Goal: Transaction & Acquisition: Purchase product/service

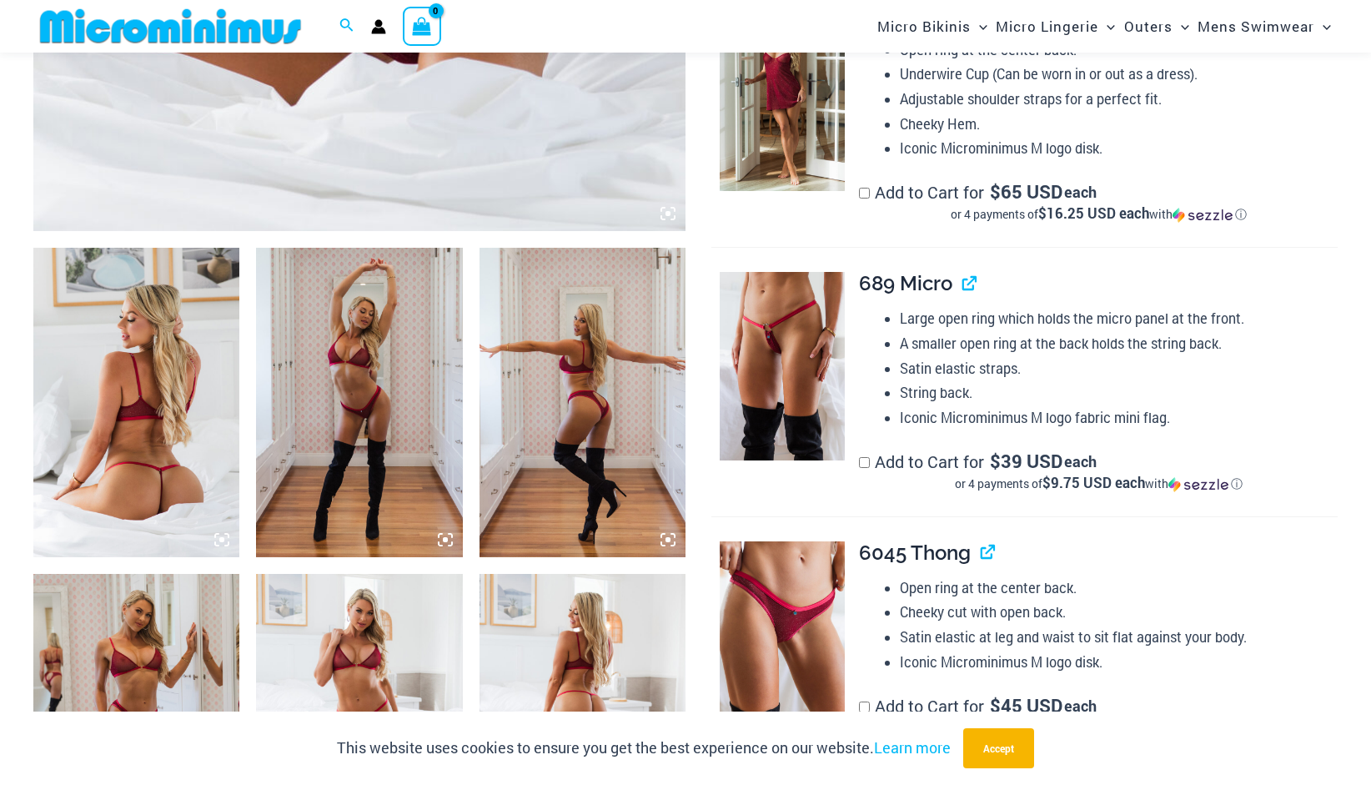
scroll to position [901, 0]
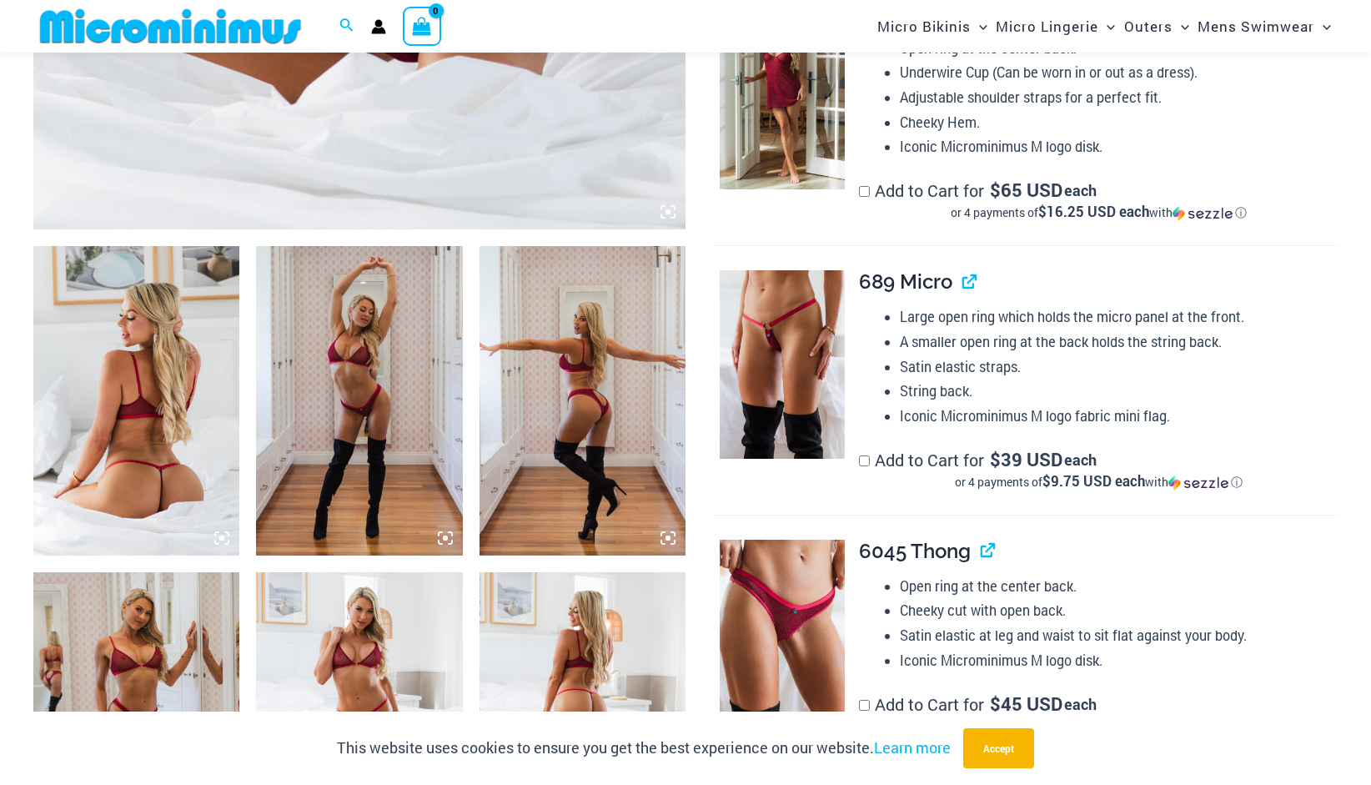
click at [54, 424] on img at bounding box center [136, 400] width 206 height 309
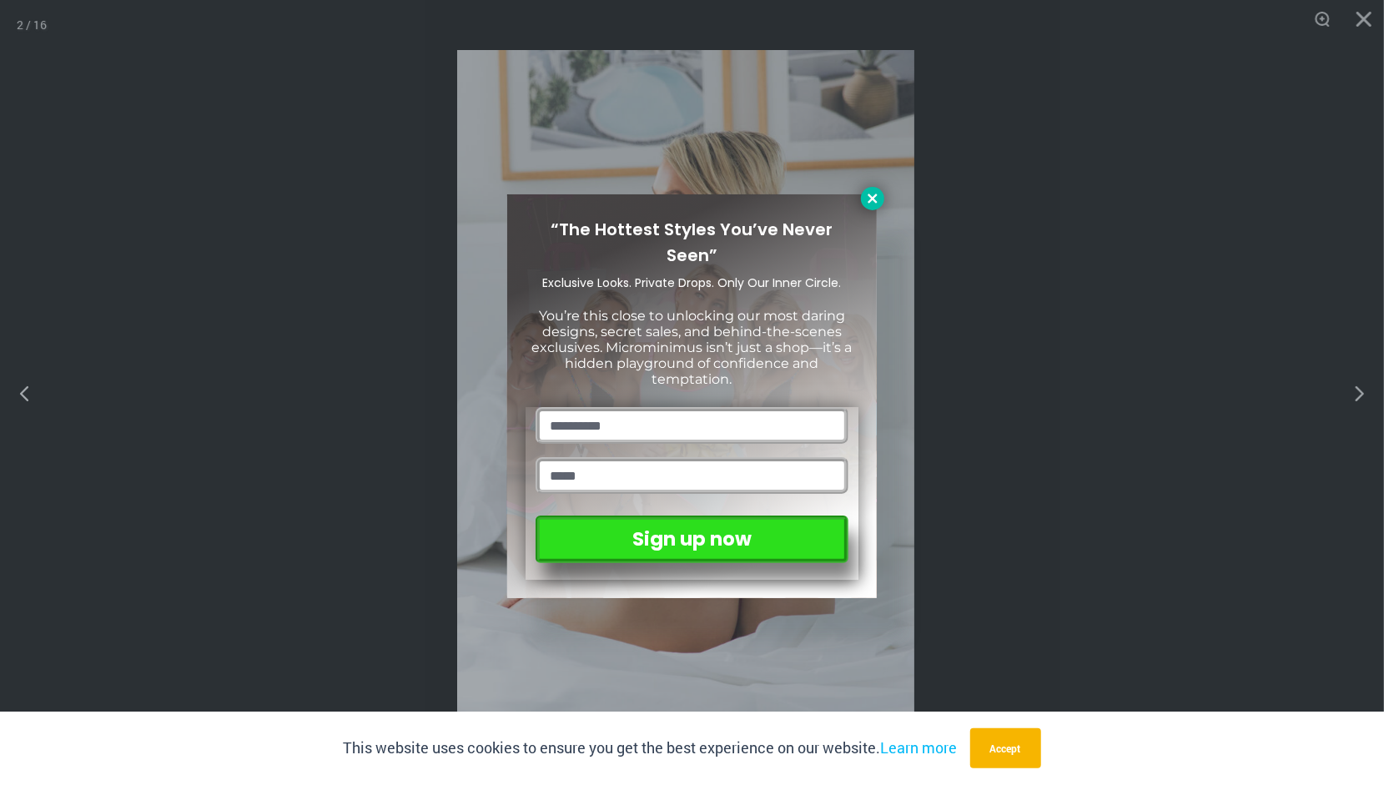
click at [869, 198] on icon at bounding box center [872, 198] width 15 height 15
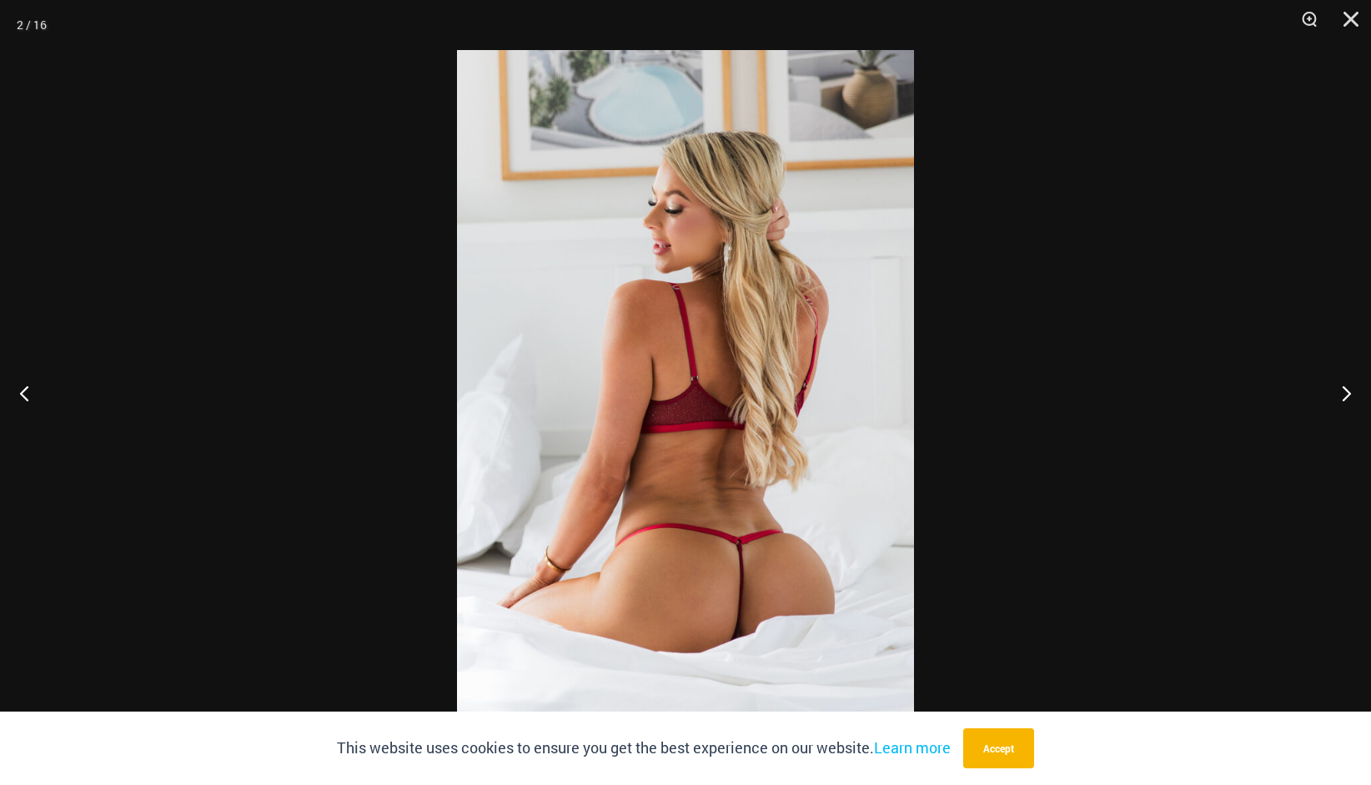
click at [734, 184] on img at bounding box center [685, 392] width 457 height 685
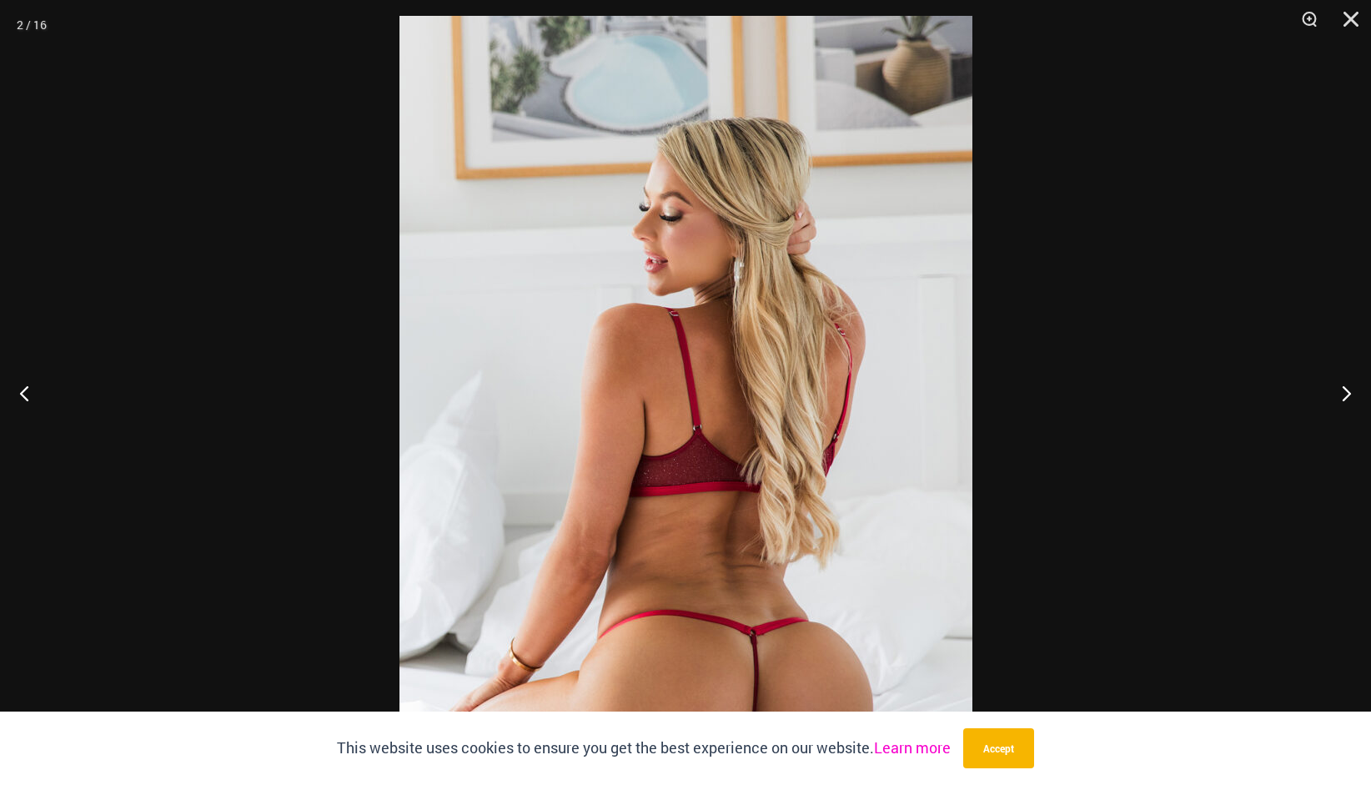
click at [895, 747] on link "Learn more" at bounding box center [912, 747] width 77 height 20
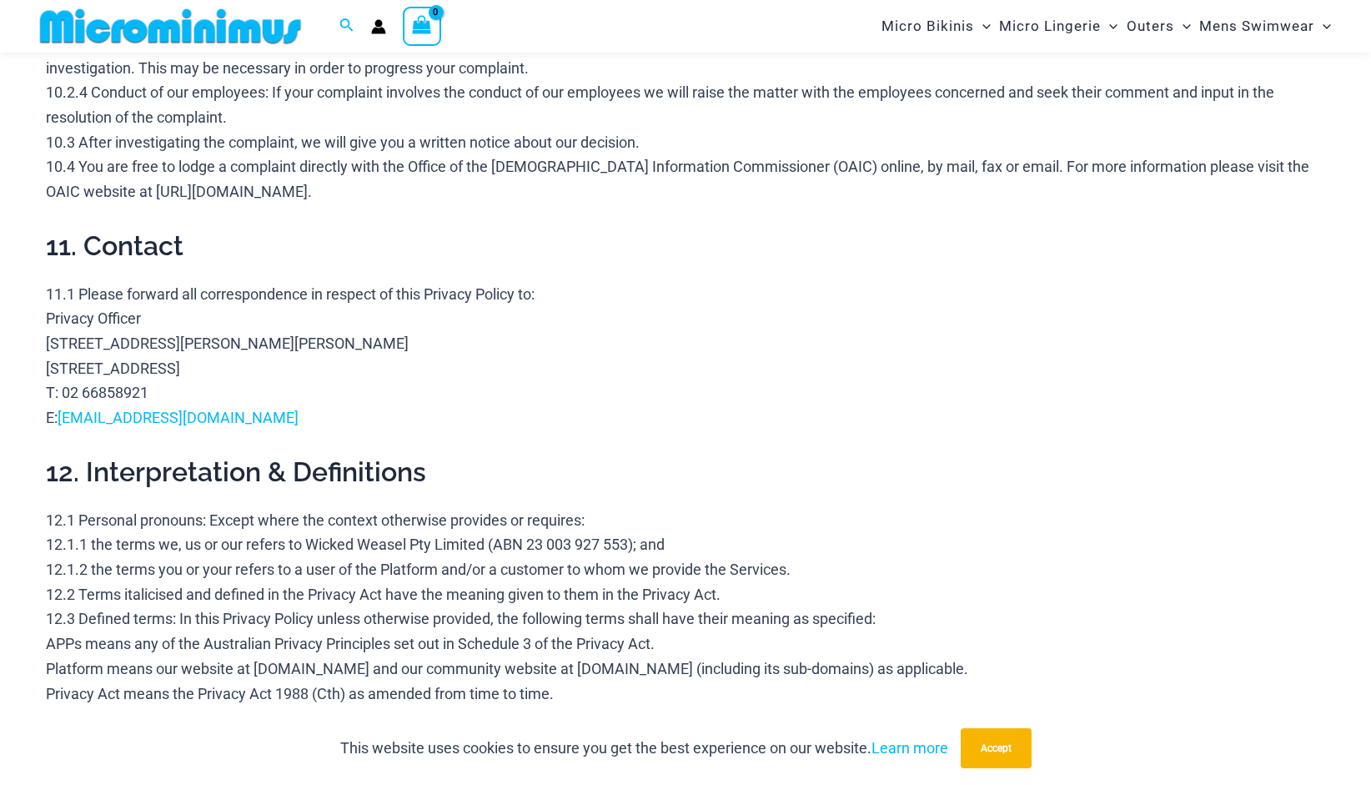
scroll to position [4843, 0]
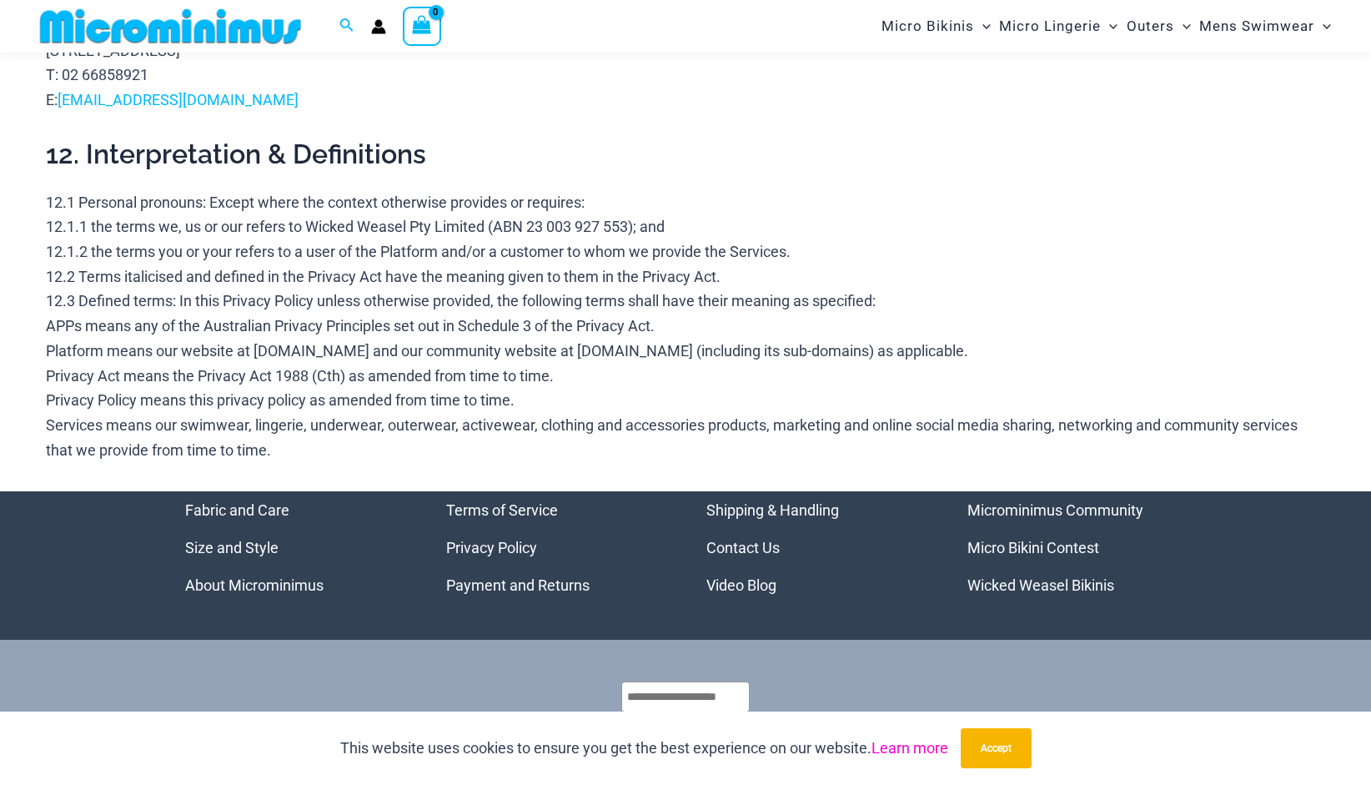
click at [908, 746] on link "Learn more" at bounding box center [909, 748] width 77 height 18
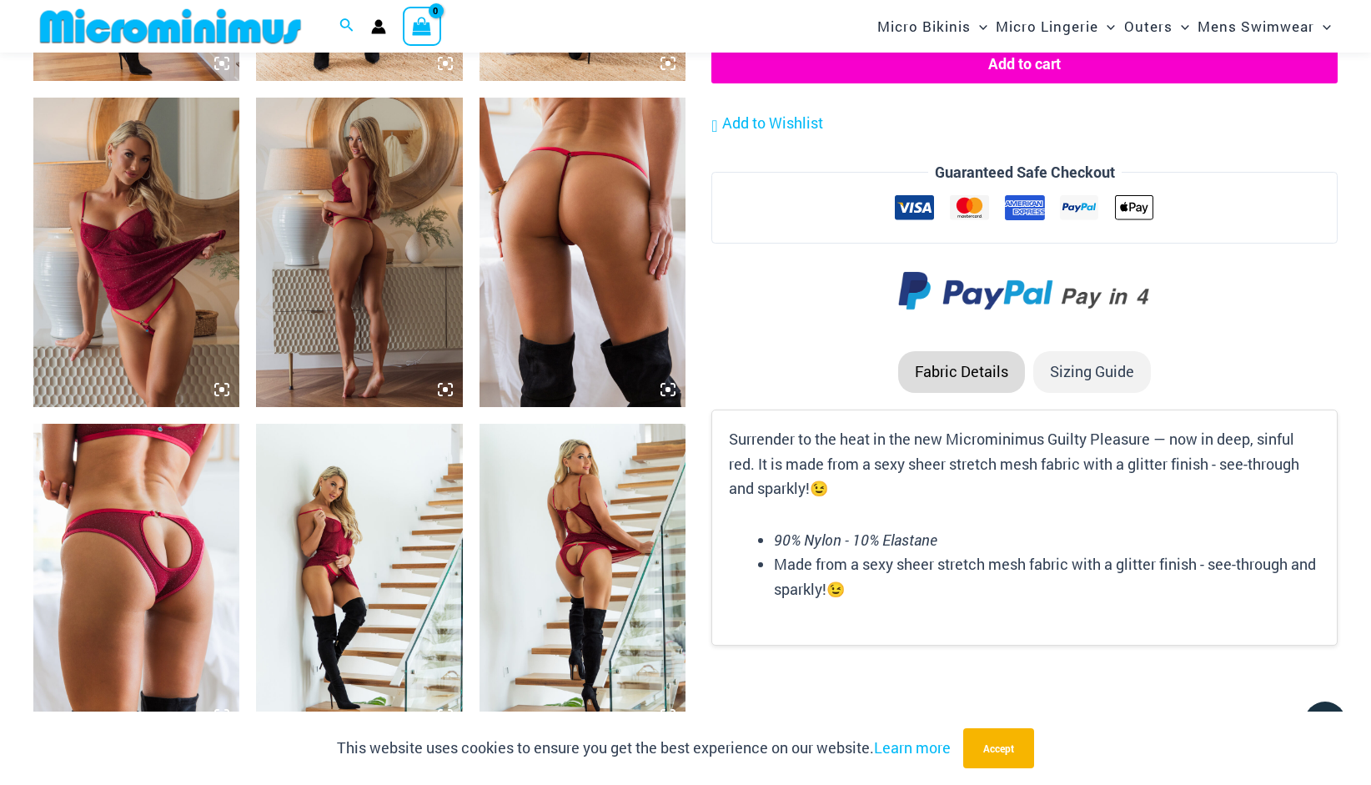
scroll to position [1735, 0]
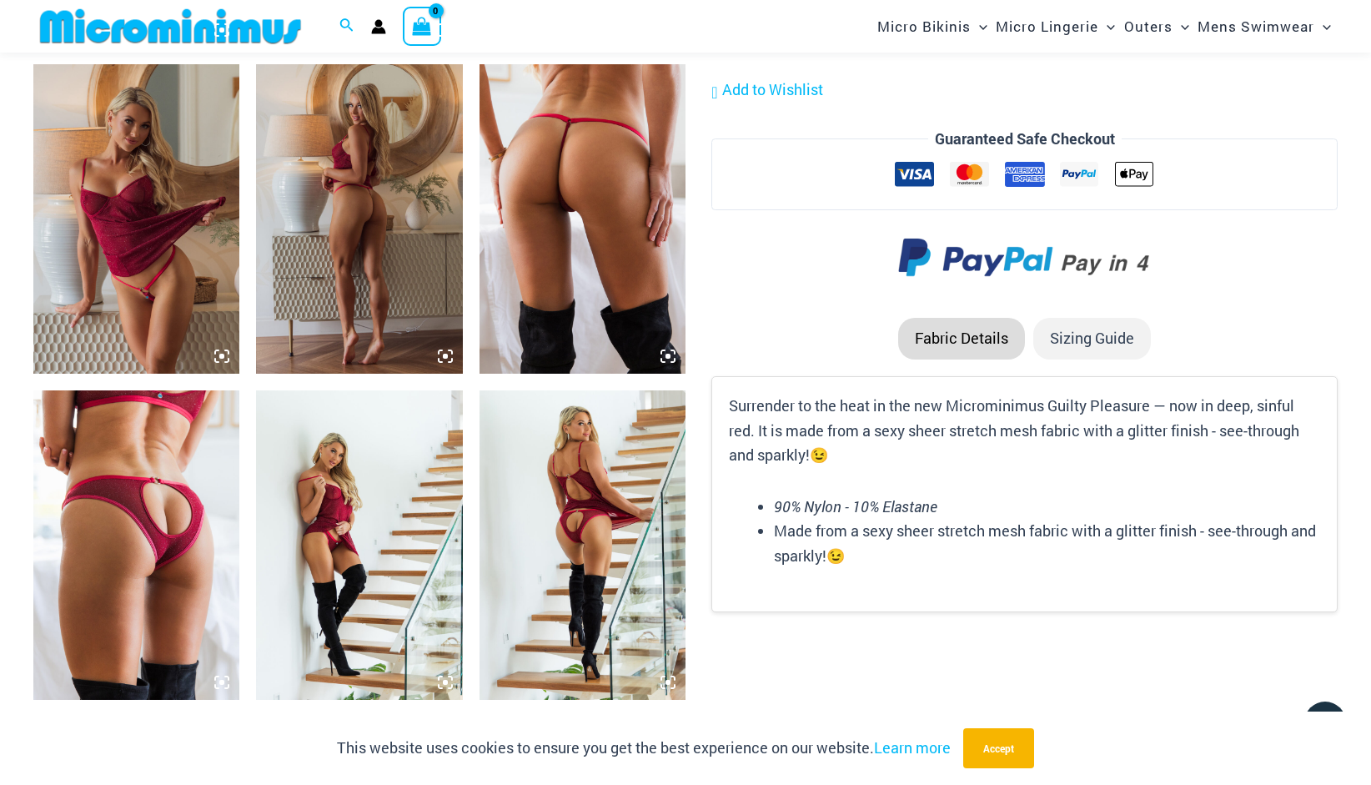
click at [565, 565] on img at bounding box center [583, 544] width 206 height 309
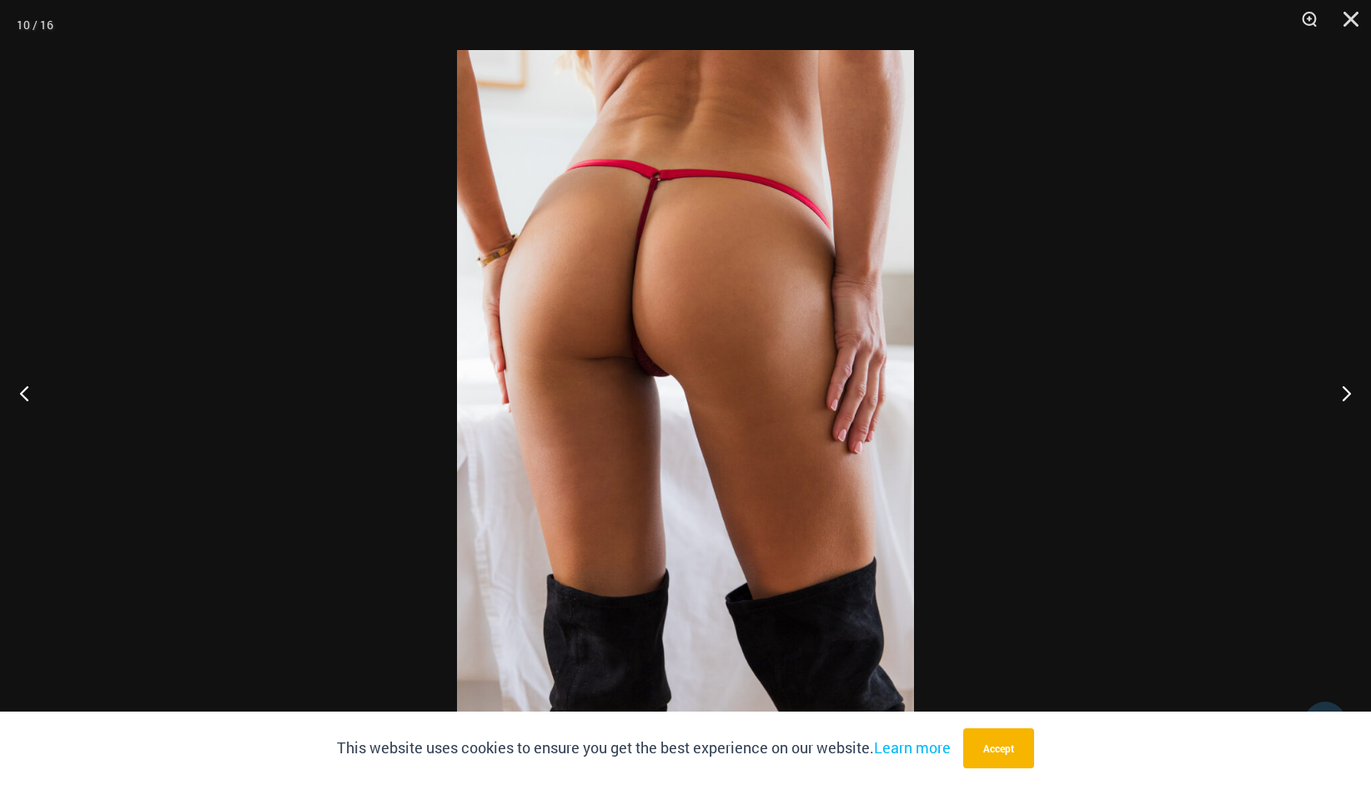
click at [630, 361] on img at bounding box center [685, 392] width 457 height 685
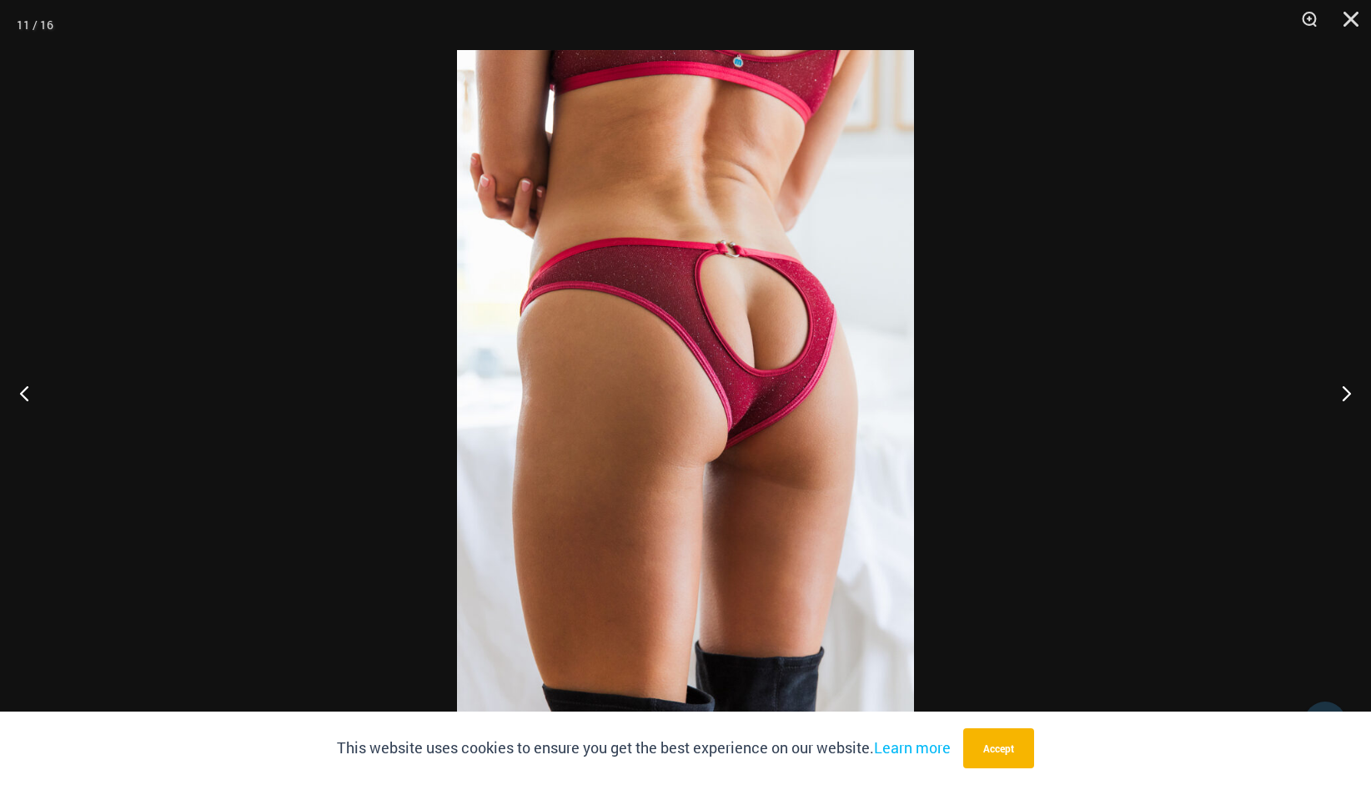
click at [752, 409] on img at bounding box center [685, 392] width 457 height 685
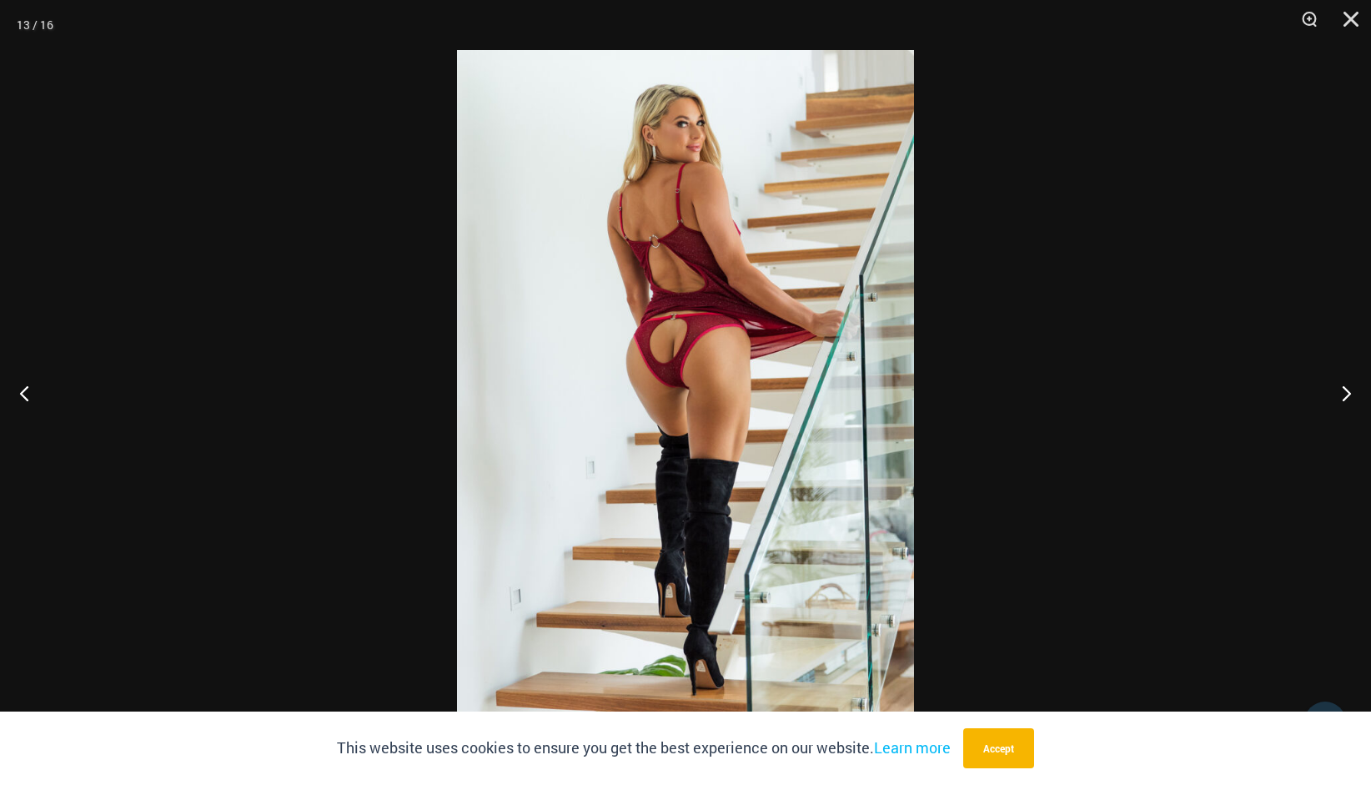
click at [654, 349] on img at bounding box center [685, 392] width 457 height 685
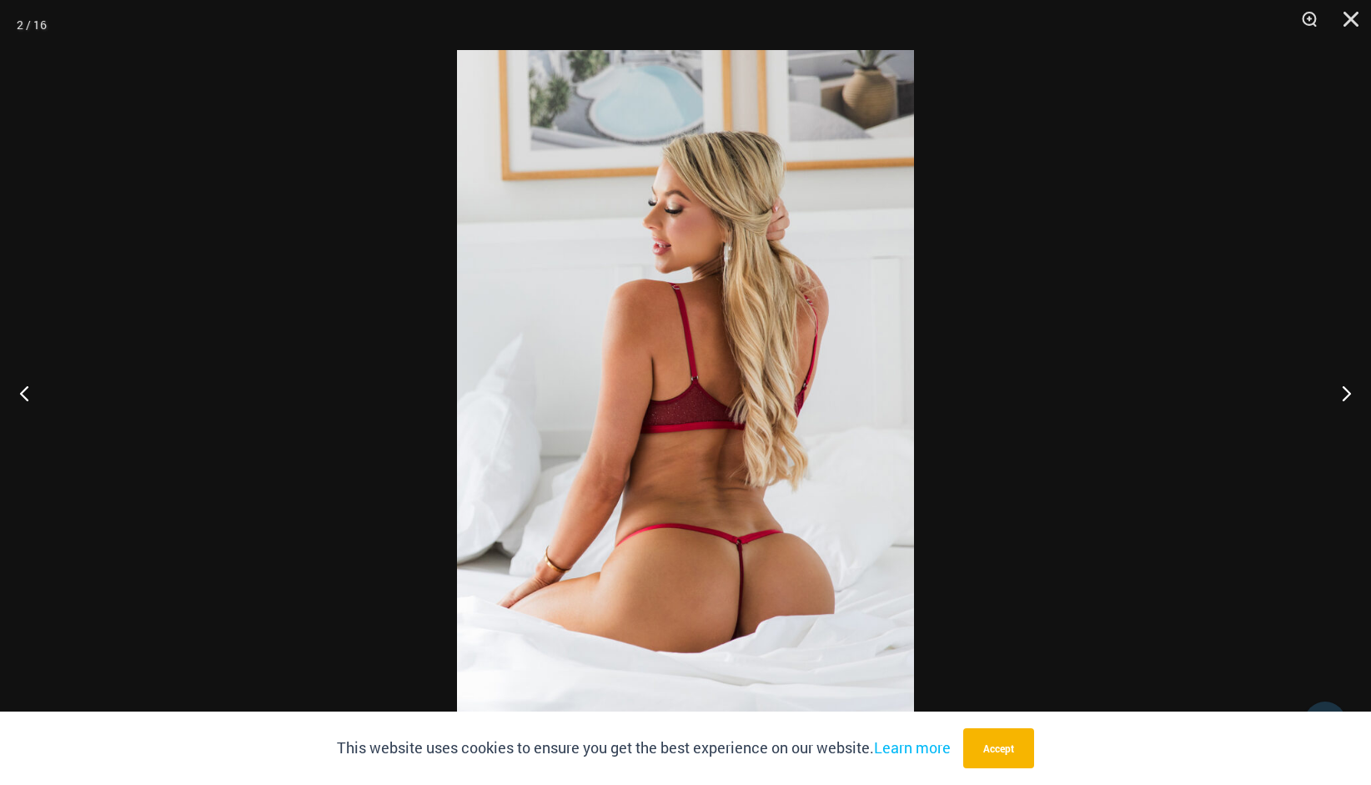
click at [760, 643] on img at bounding box center [685, 392] width 457 height 685
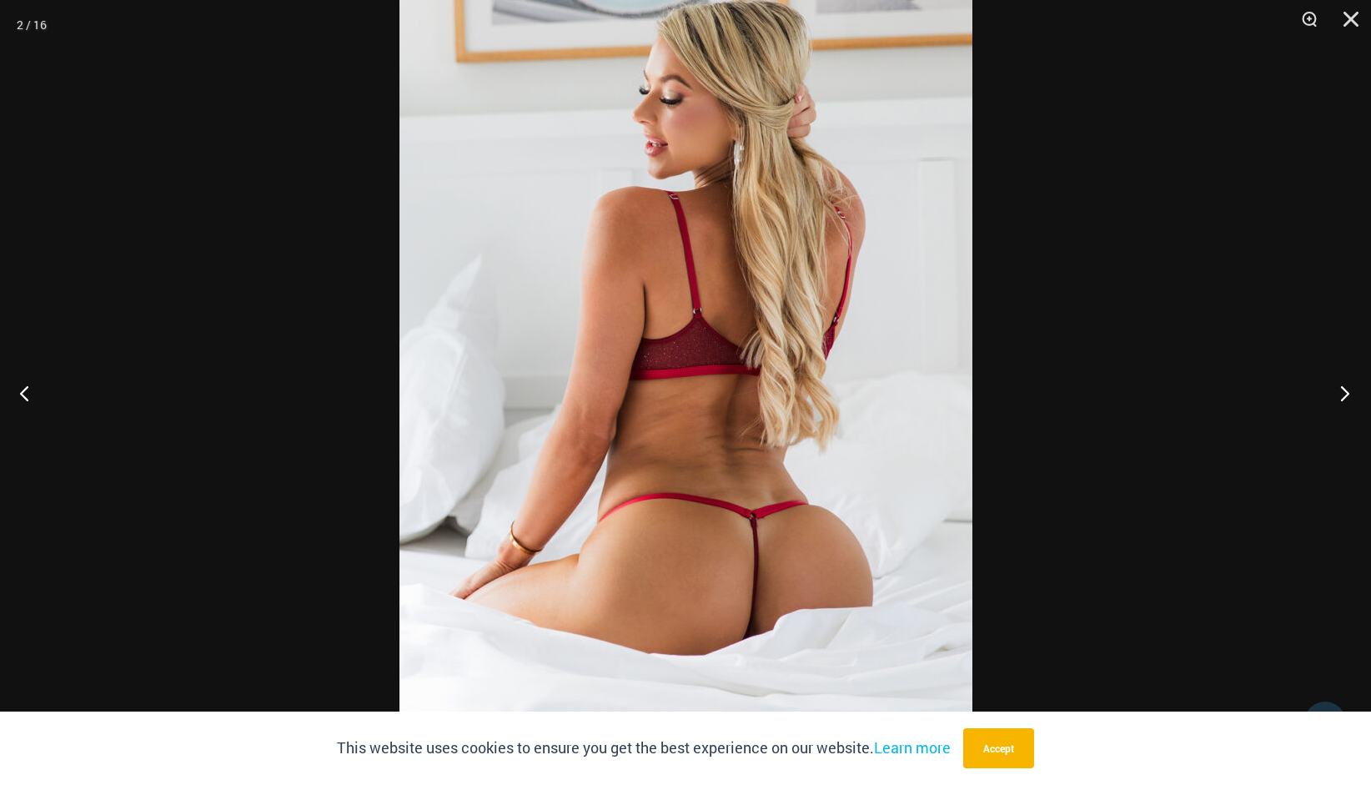
click at [1344, 390] on button "Next" at bounding box center [1339, 392] width 63 height 83
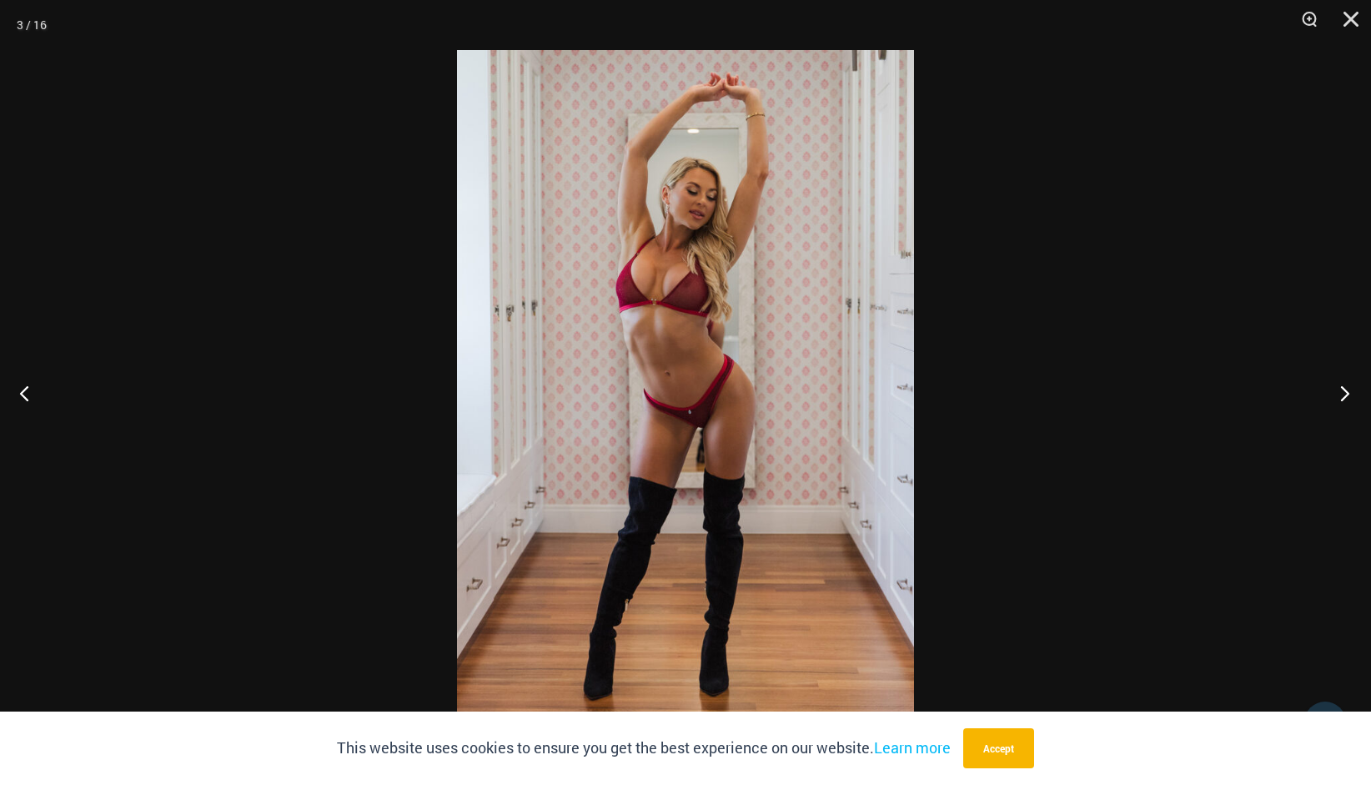
click at [1344, 390] on button "Next" at bounding box center [1339, 392] width 63 height 83
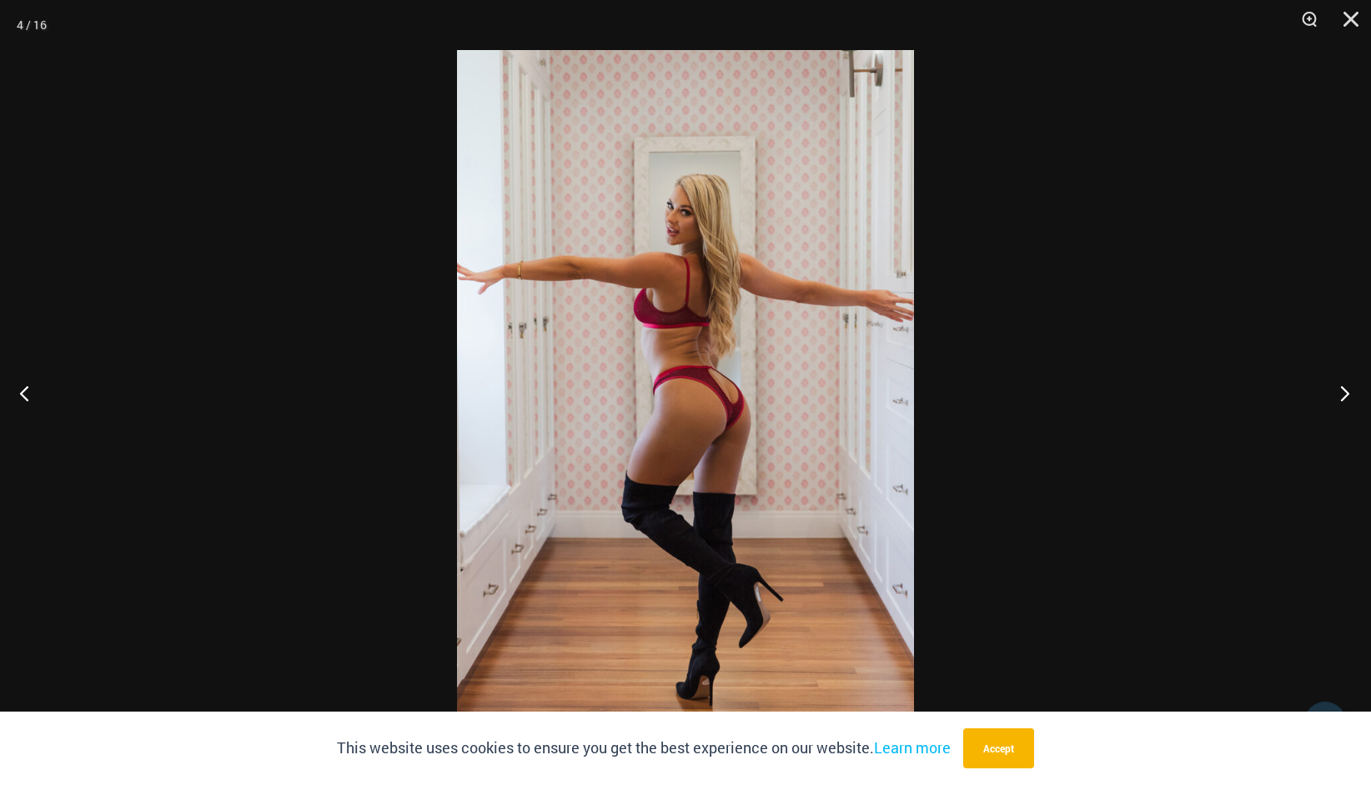
click at [1344, 390] on button "Next" at bounding box center [1339, 392] width 63 height 83
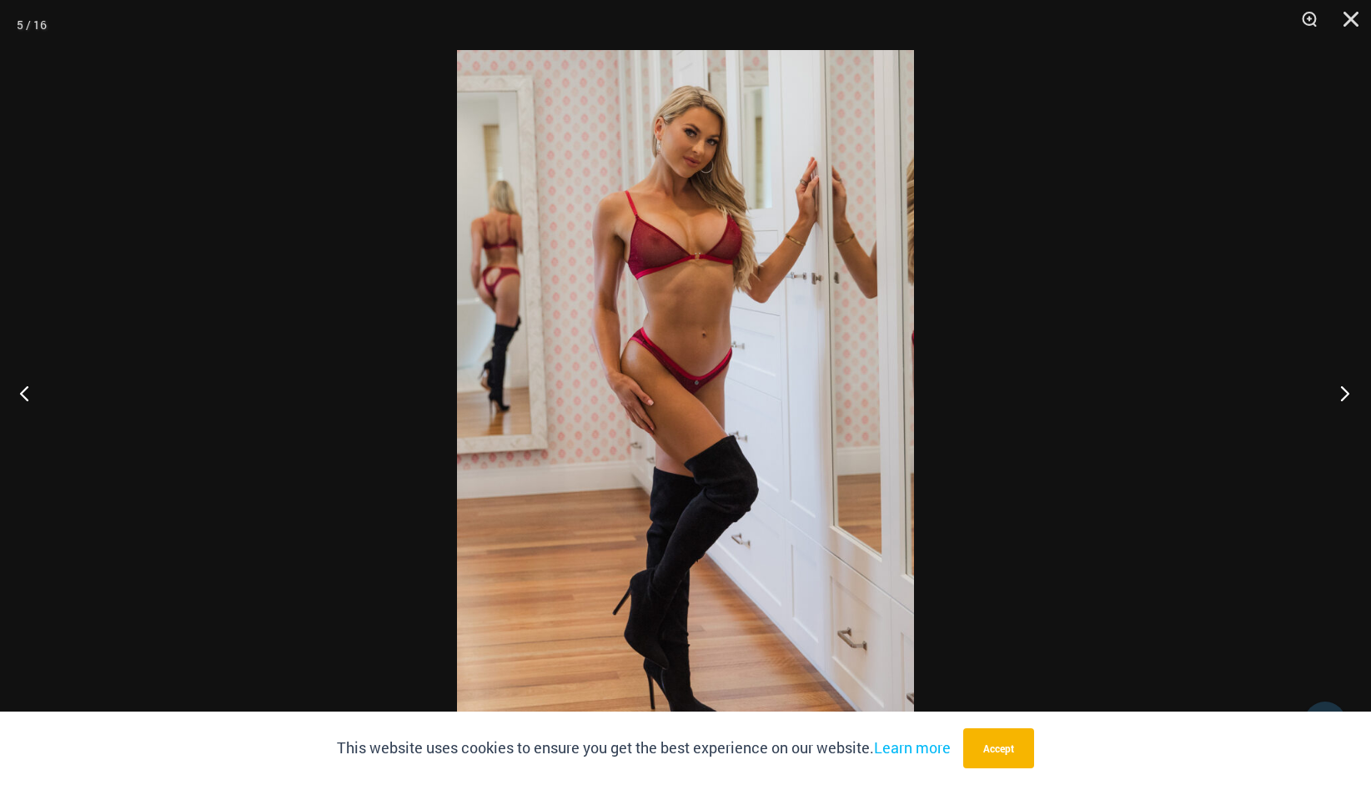
click at [1344, 390] on button "Next" at bounding box center [1339, 392] width 63 height 83
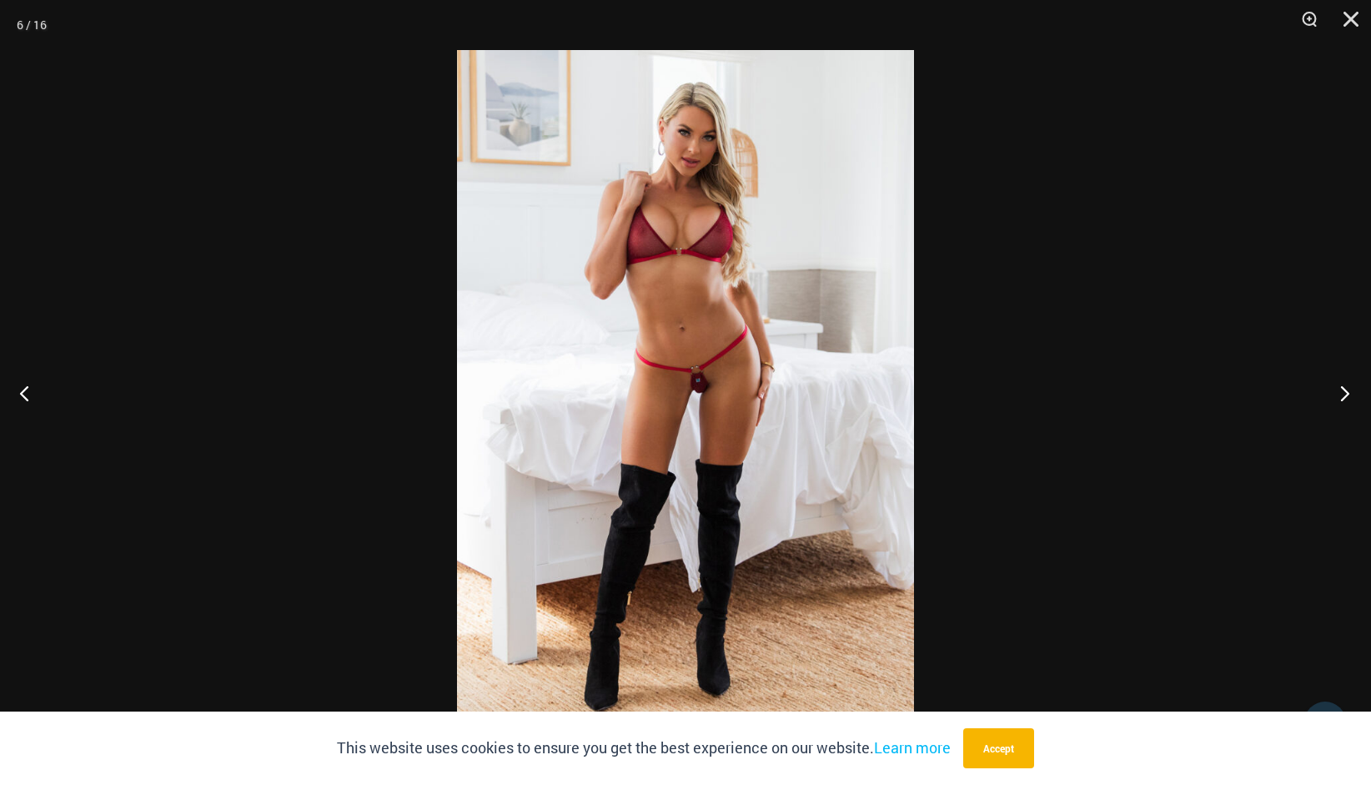
click at [1344, 390] on button "Next" at bounding box center [1339, 392] width 63 height 83
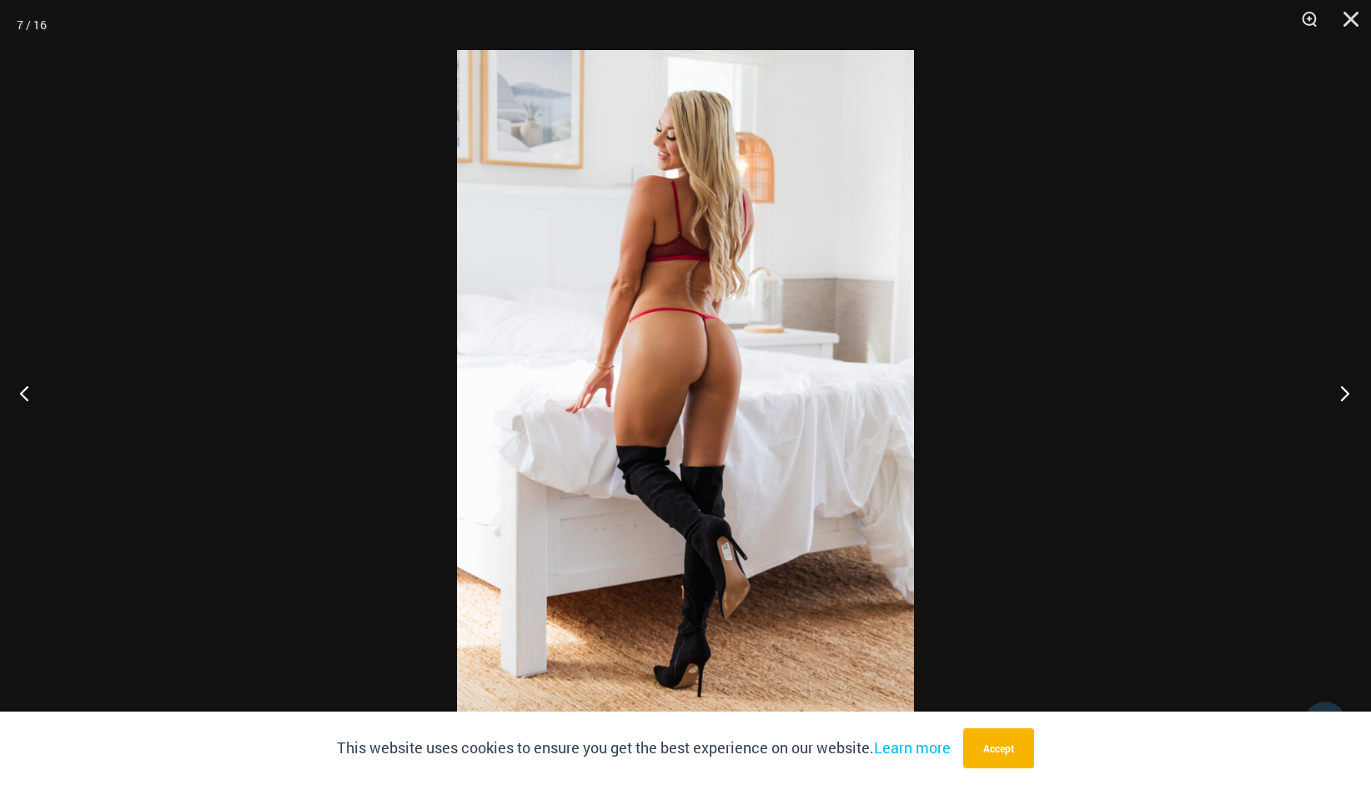
click at [1344, 390] on button "Next" at bounding box center [1339, 392] width 63 height 83
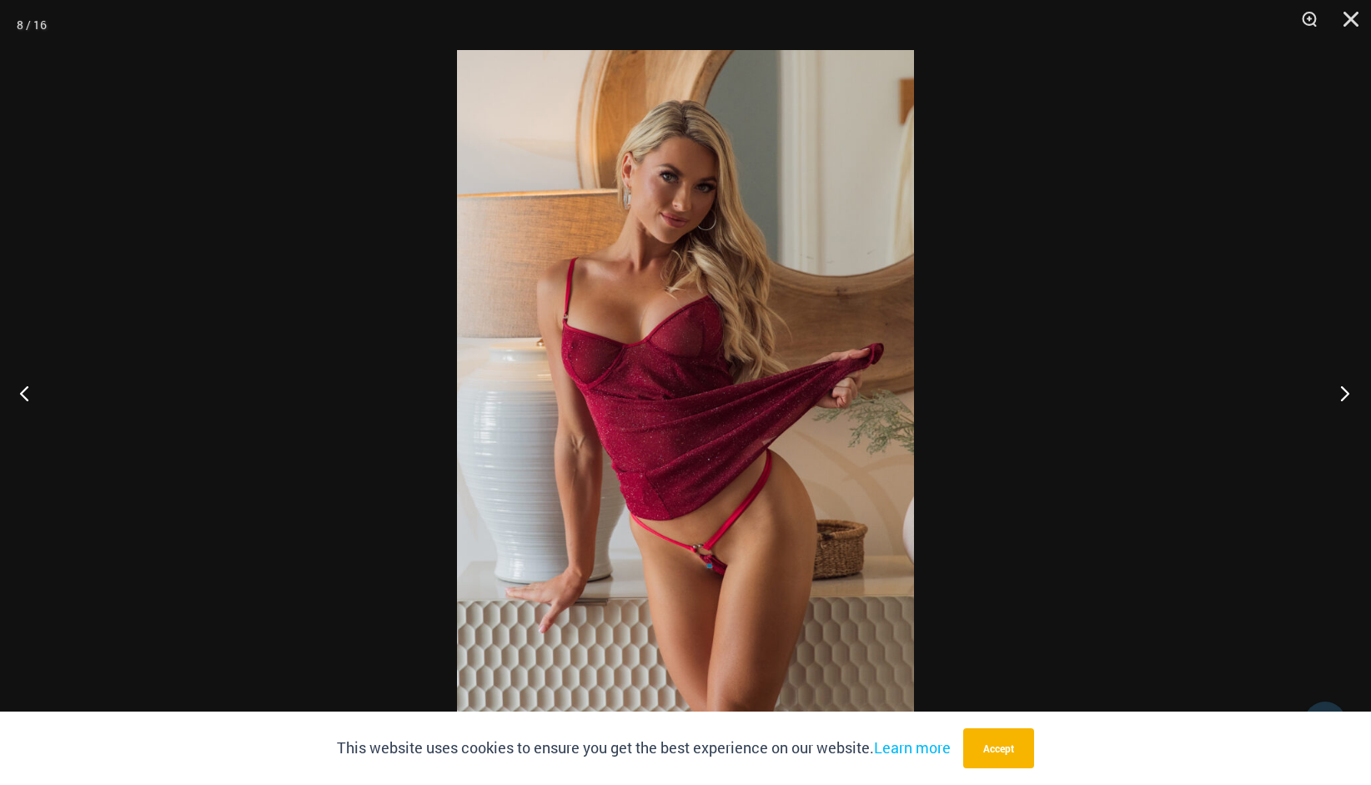
click at [1344, 390] on button "Next" at bounding box center [1339, 392] width 63 height 83
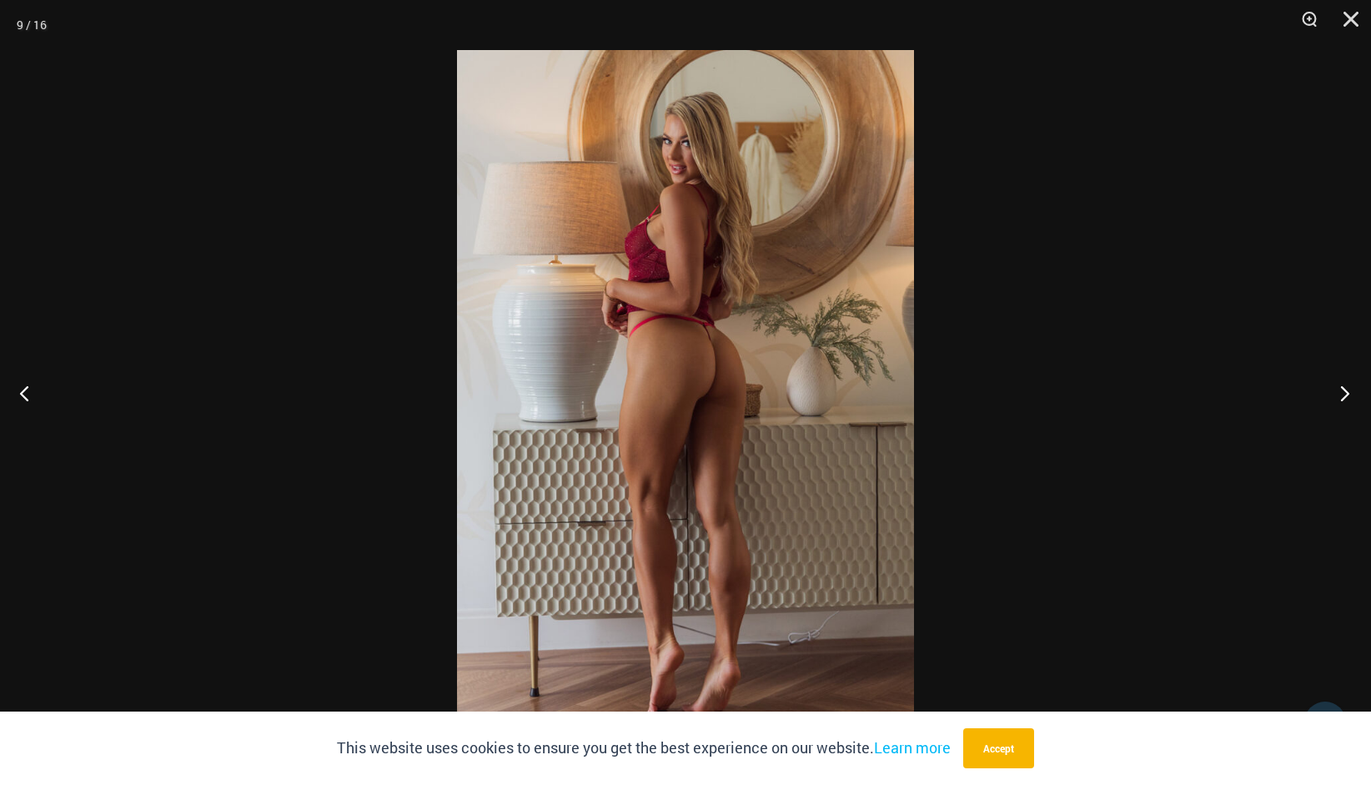
click at [1344, 390] on button "Next" at bounding box center [1339, 392] width 63 height 83
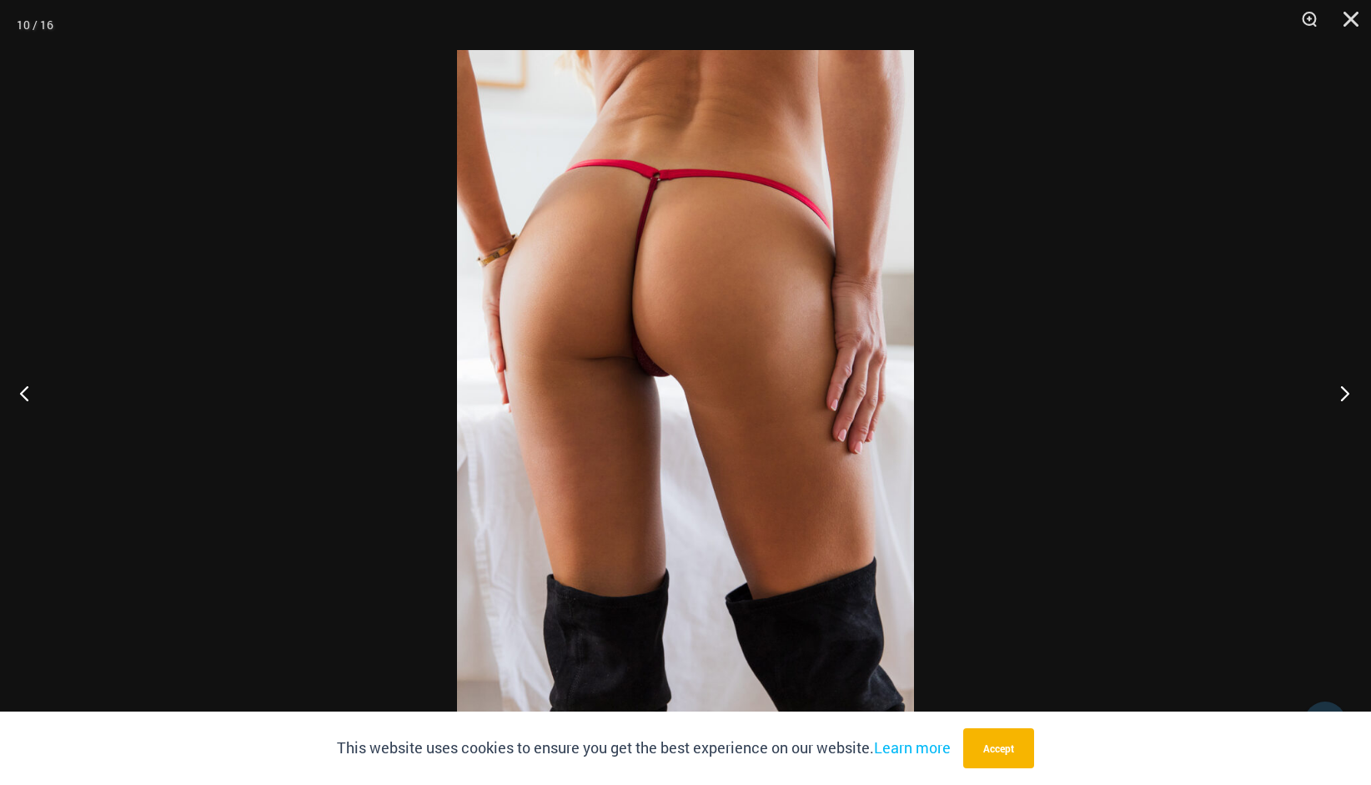
click at [1344, 390] on button "Next" at bounding box center [1339, 392] width 63 height 83
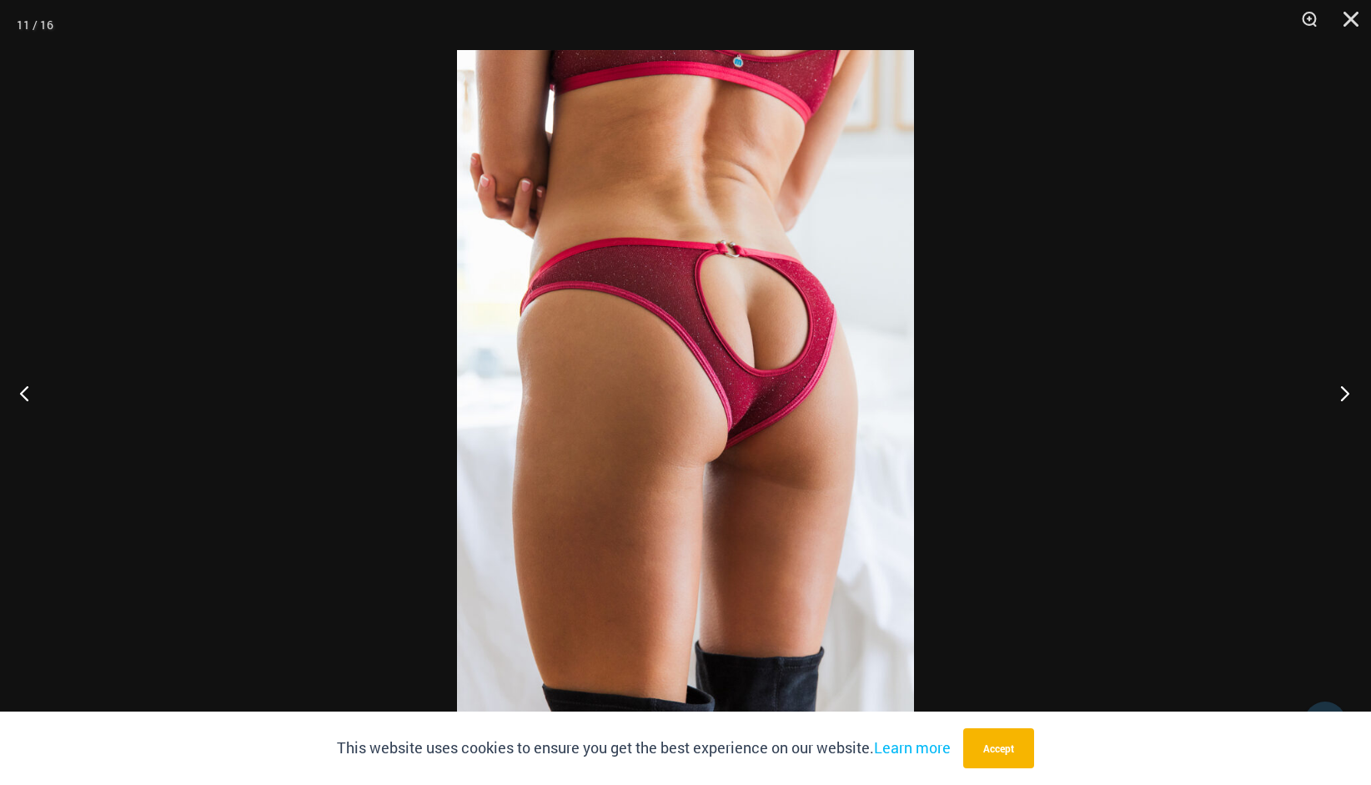
click at [1344, 390] on button "Next" at bounding box center [1339, 392] width 63 height 83
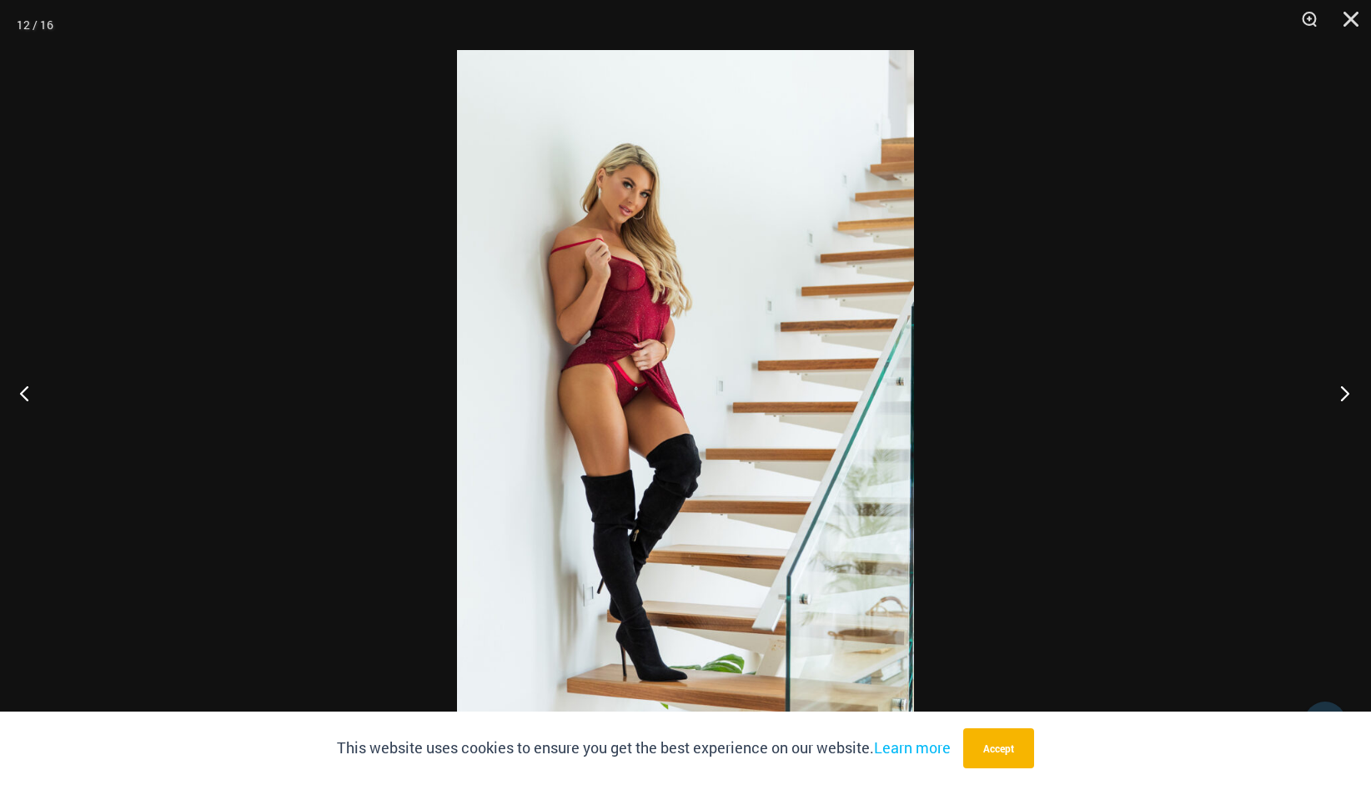
click at [1344, 390] on button "Next" at bounding box center [1339, 392] width 63 height 83
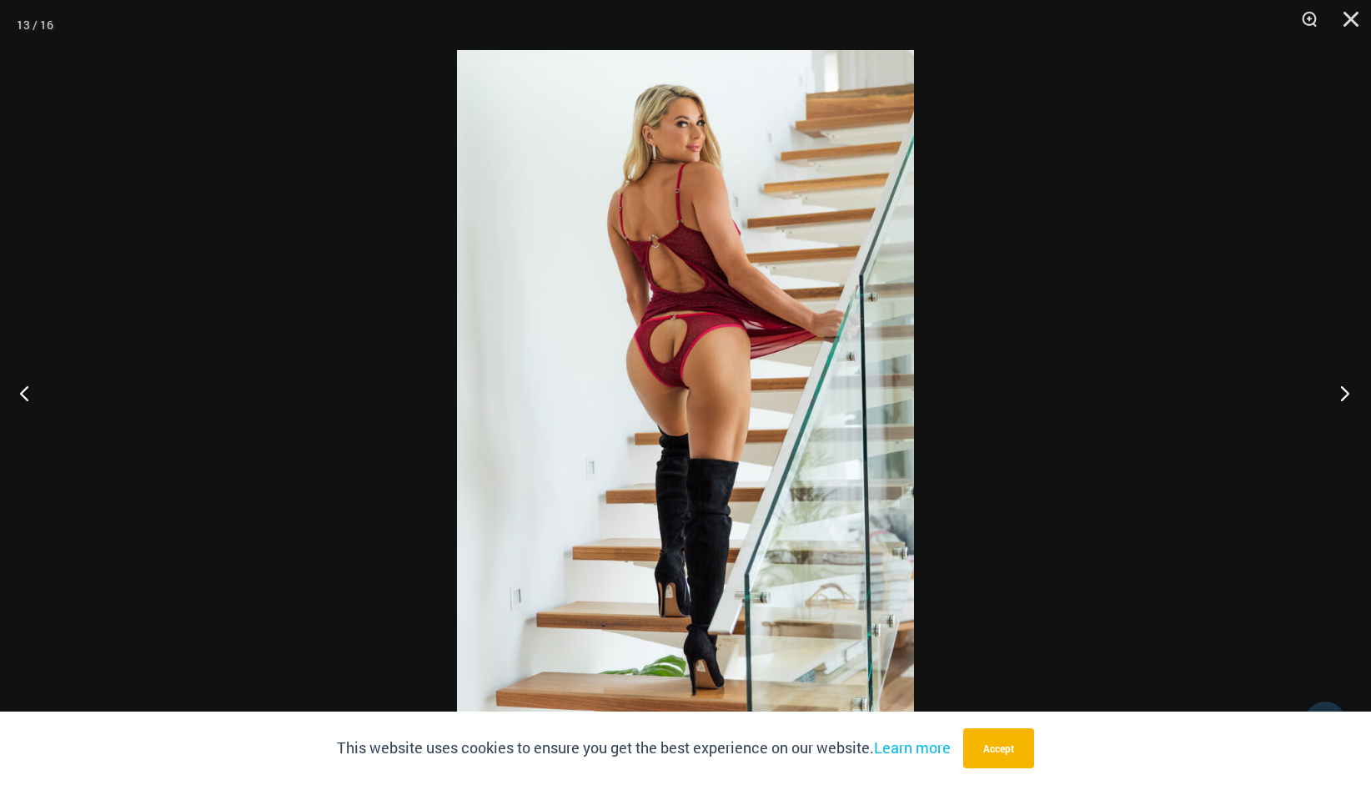
click at [1344, 390] on button "Next" at bounding box center [1339, 392] width 63 height 83
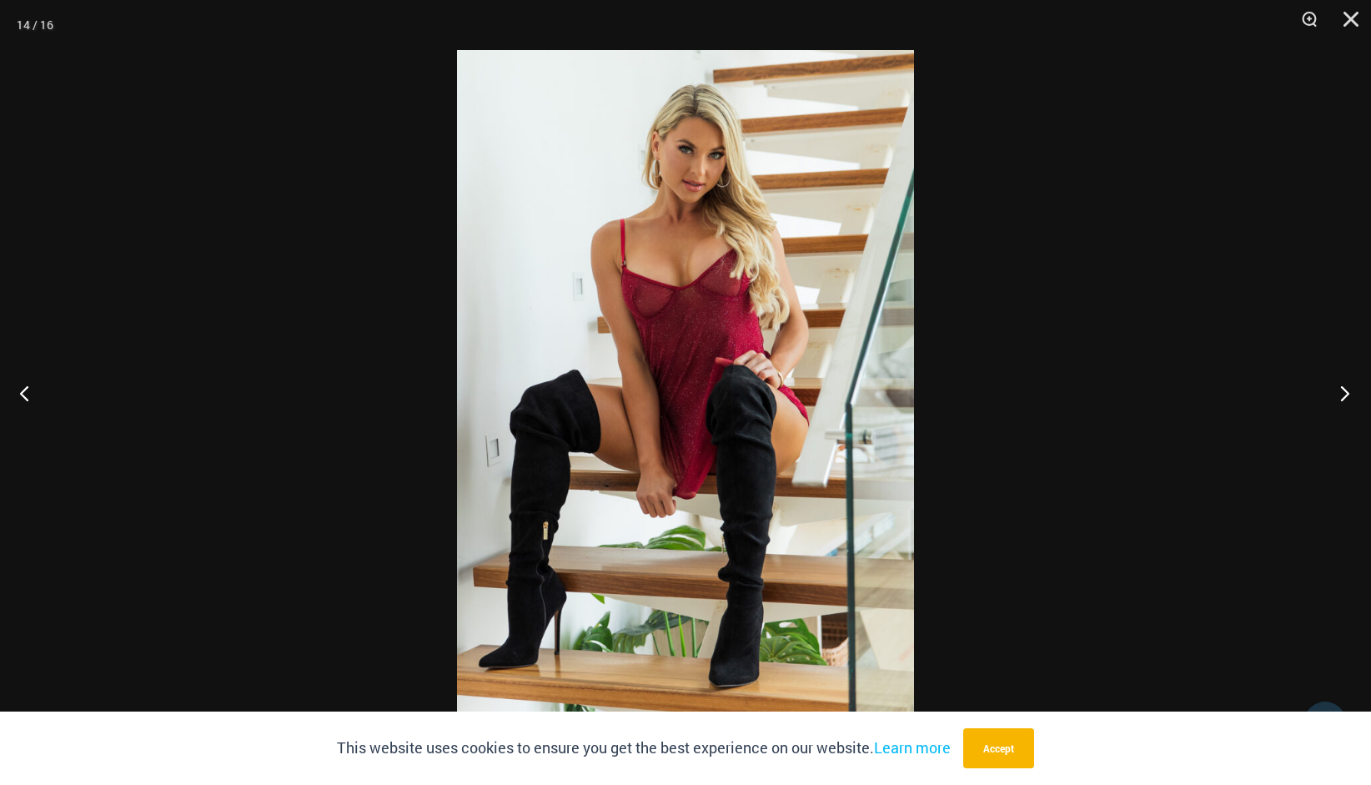
click at [1344, 390] on button "Next" at bounding box center [1339, 392] width 63 height 83
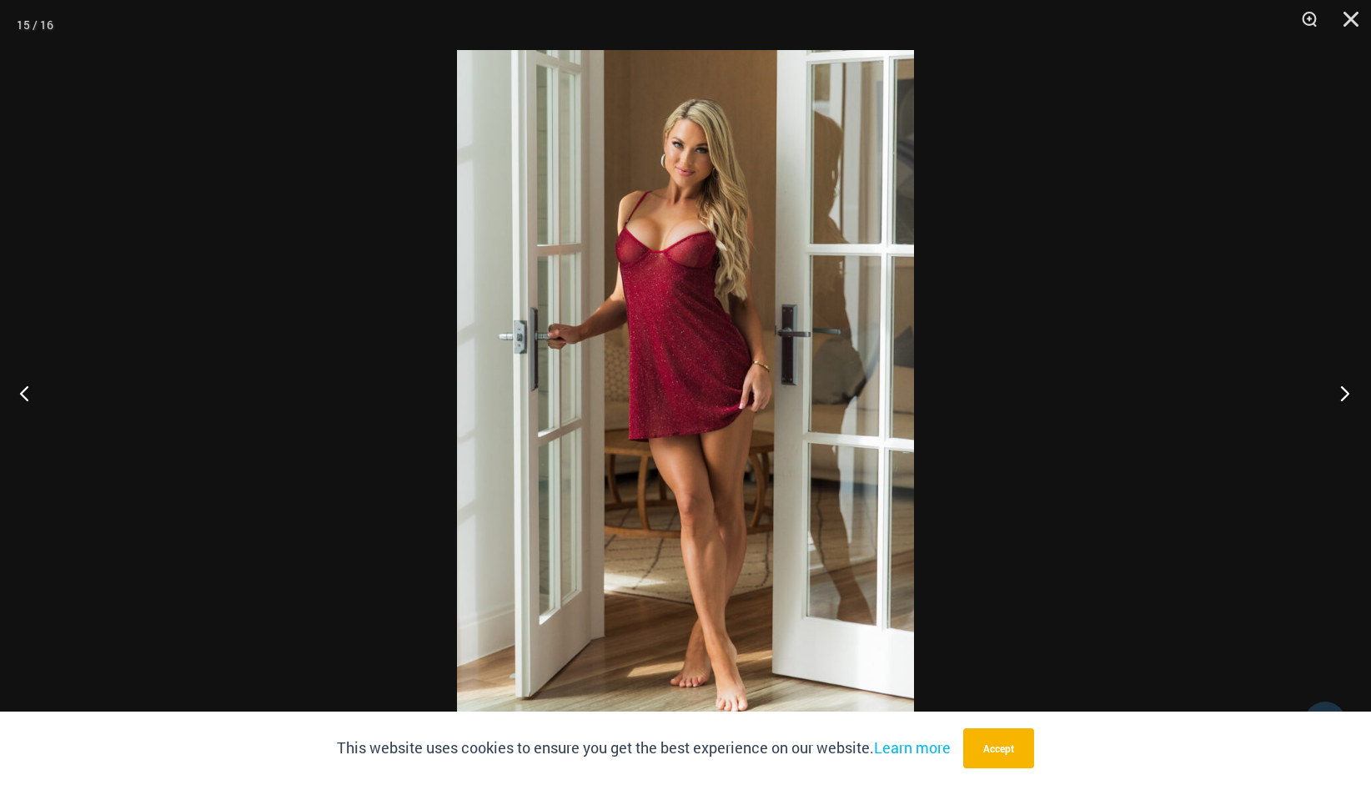
click at [1344, 390] on button "Next" at bounding box center [1339, 392] width 63 height 83
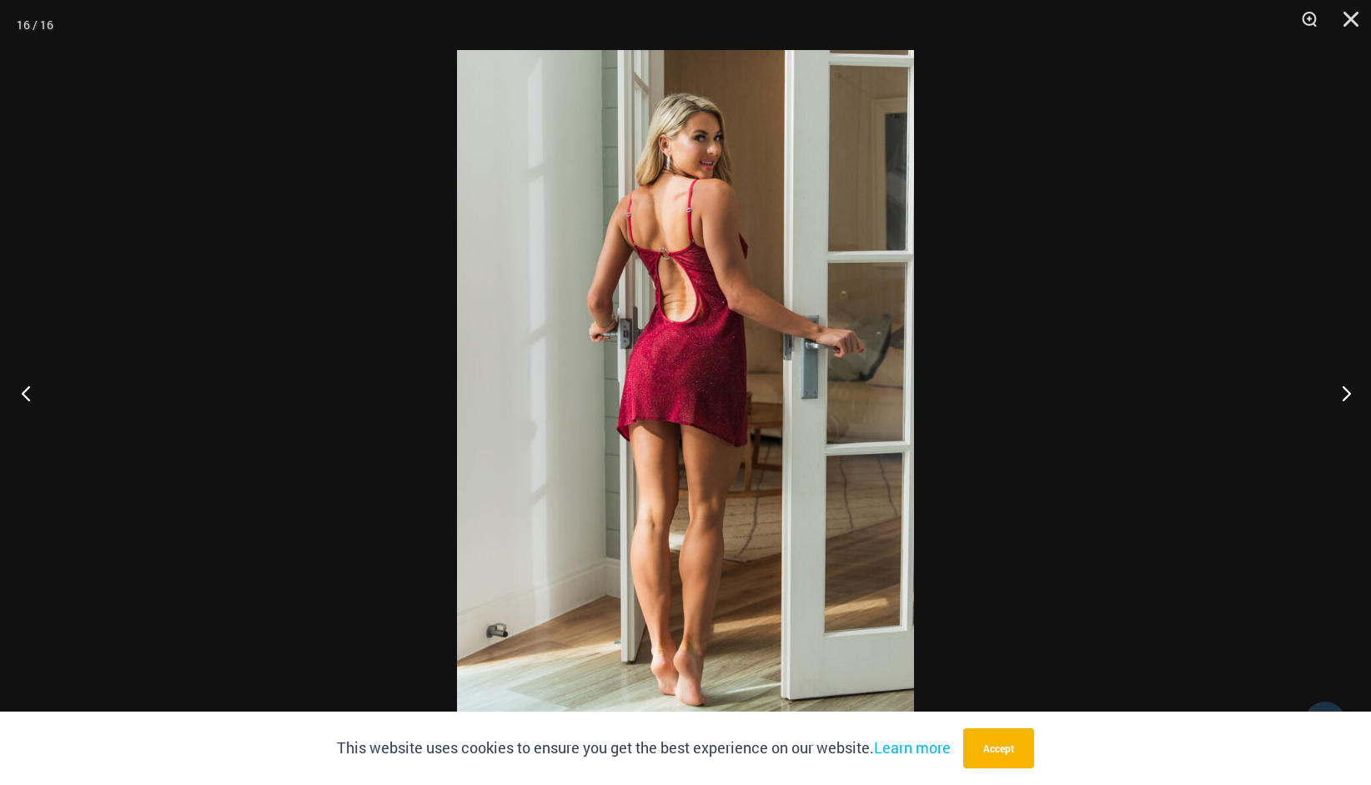
click at [23, 390] on button "Previous" at bounding box center [31, 392] width 63 height 83
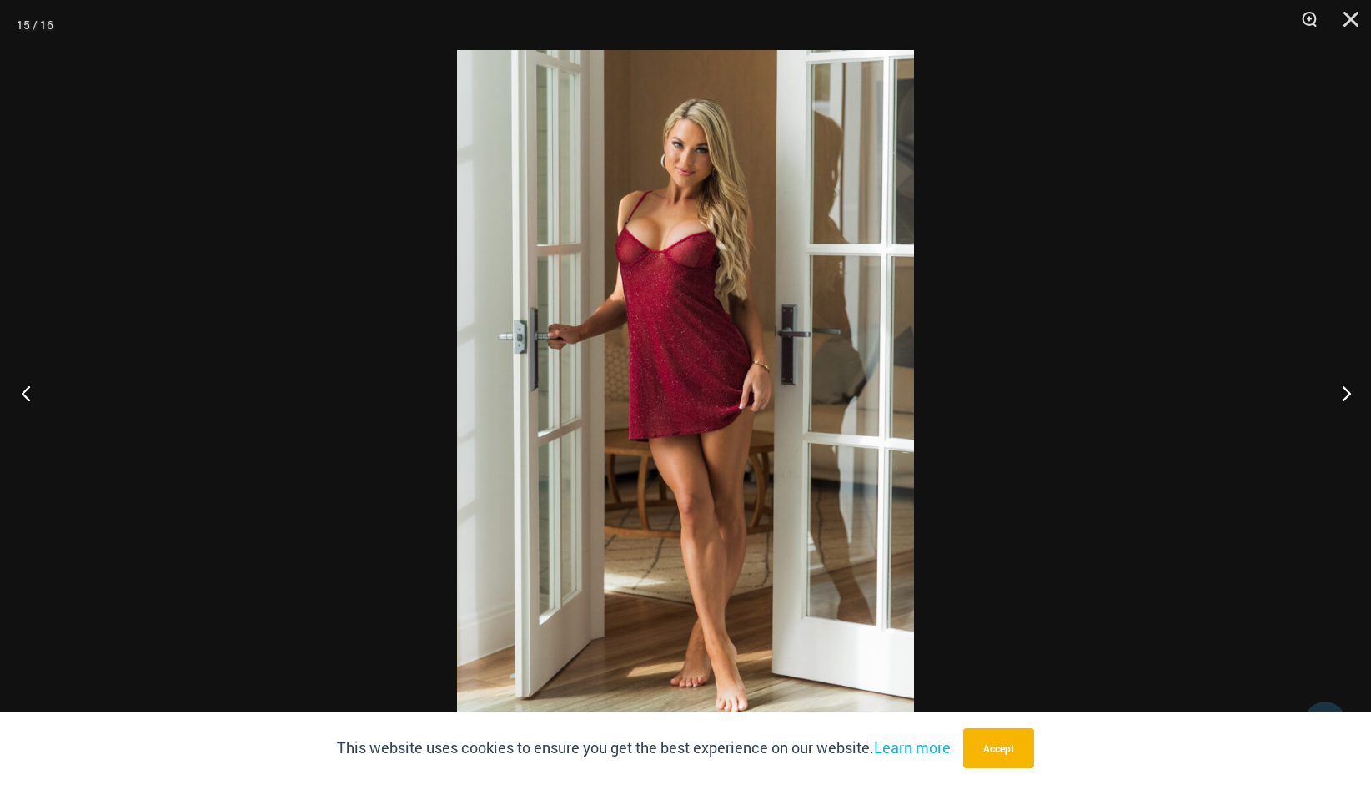
click at [23, 390] on button "Previous" at bounding box center [31, 392] width 63 height 83
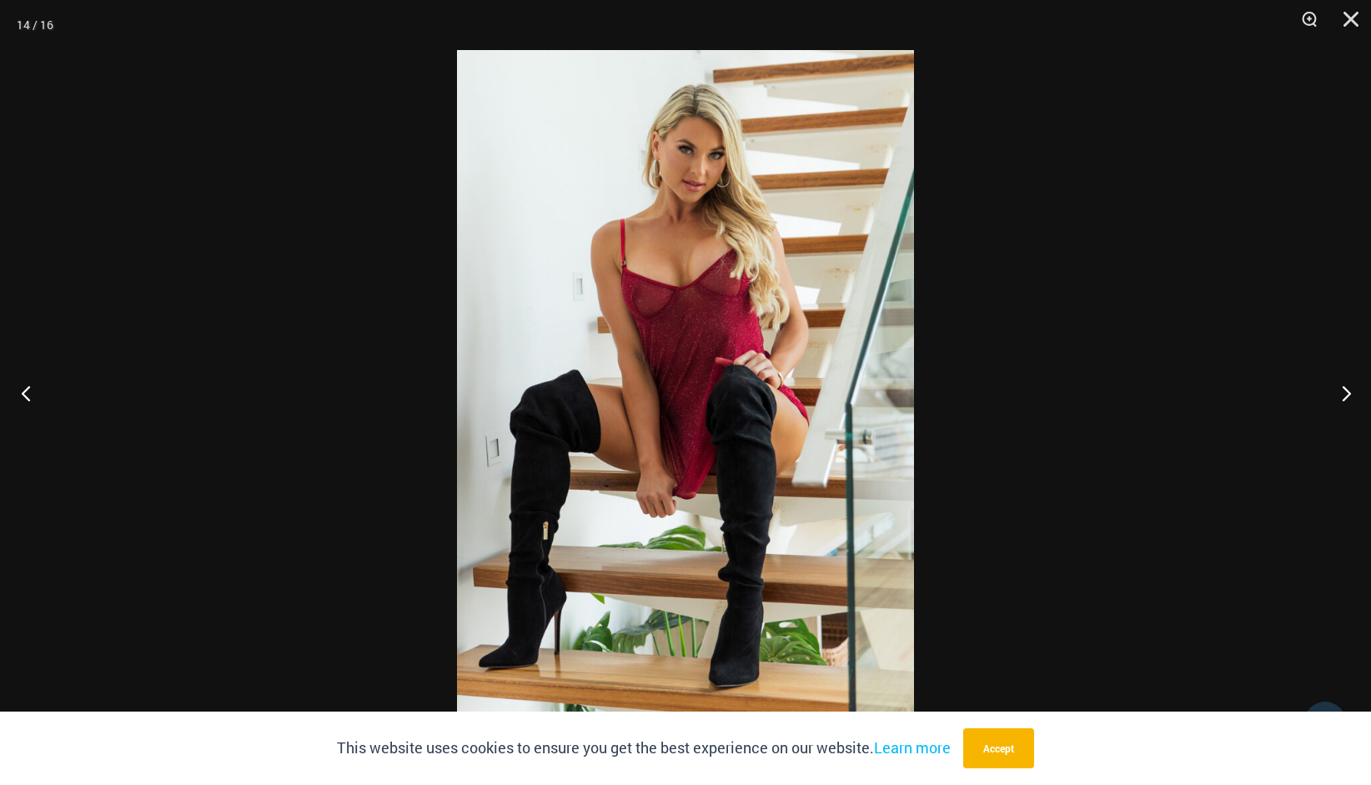
click at [23, 390] on button "Previous" at bounding box center [31, 392] width 63 height 83
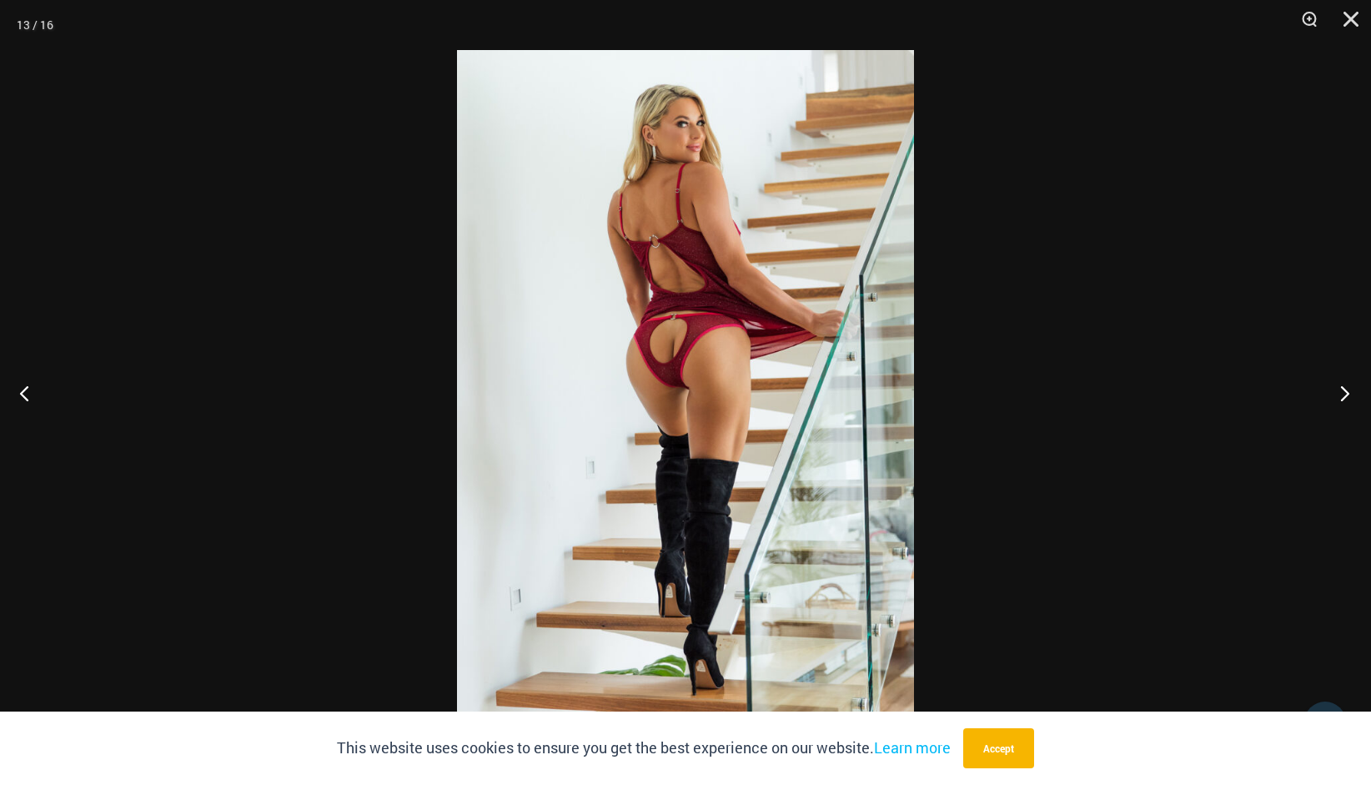
click at [1347, 399] on button "Next" at bounding box center [1339, 392] width 63 height 83
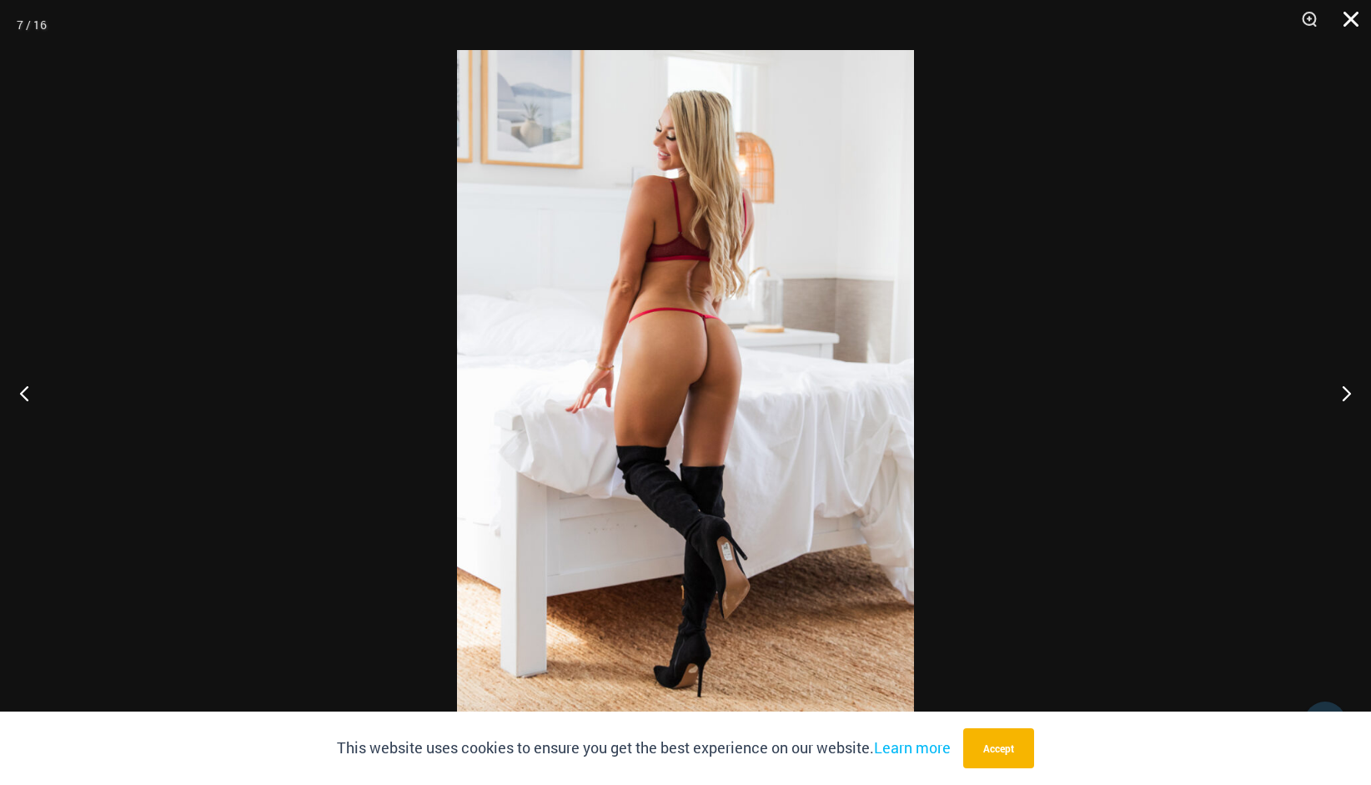
click at [1347, 12] on button "Close" at bounding box center [1345, 25] width 42 height 50
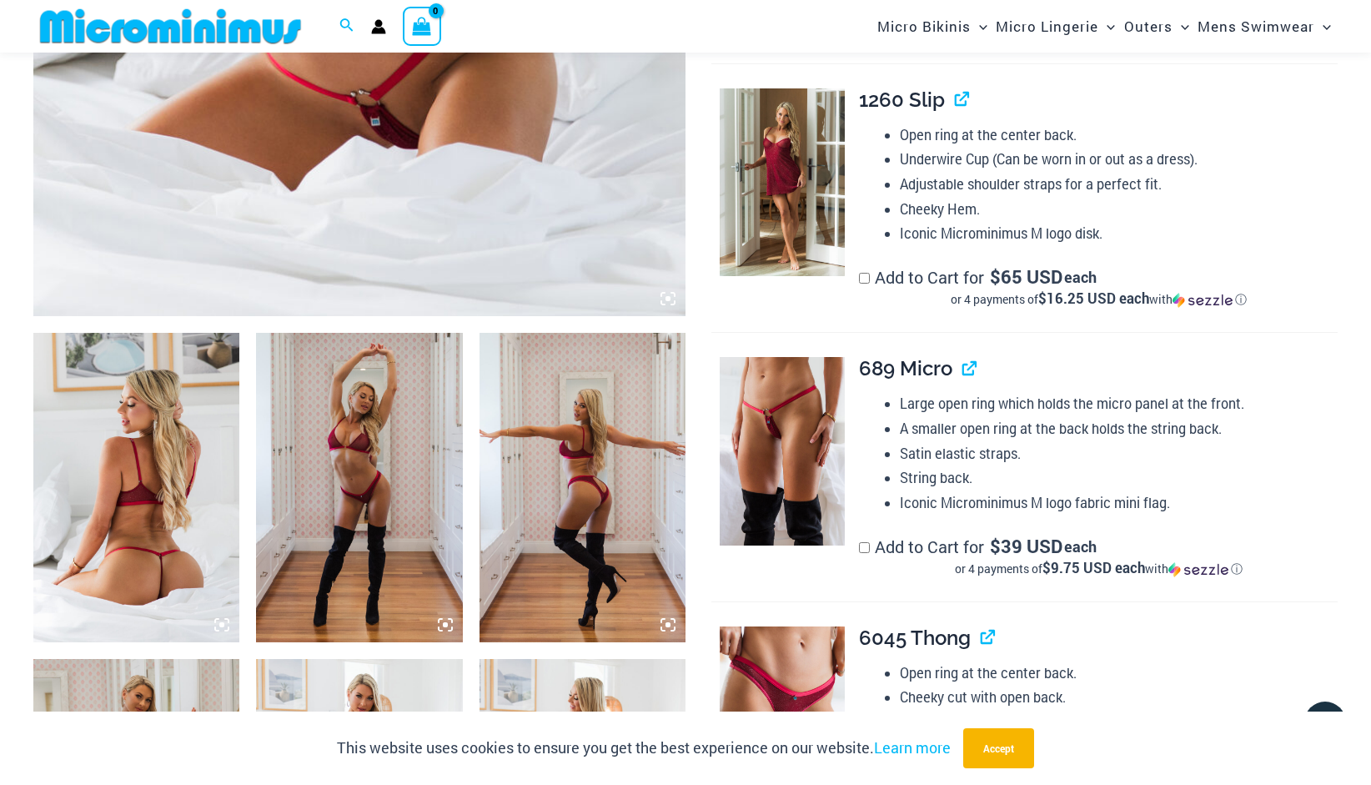
scroll to position [925, 0]
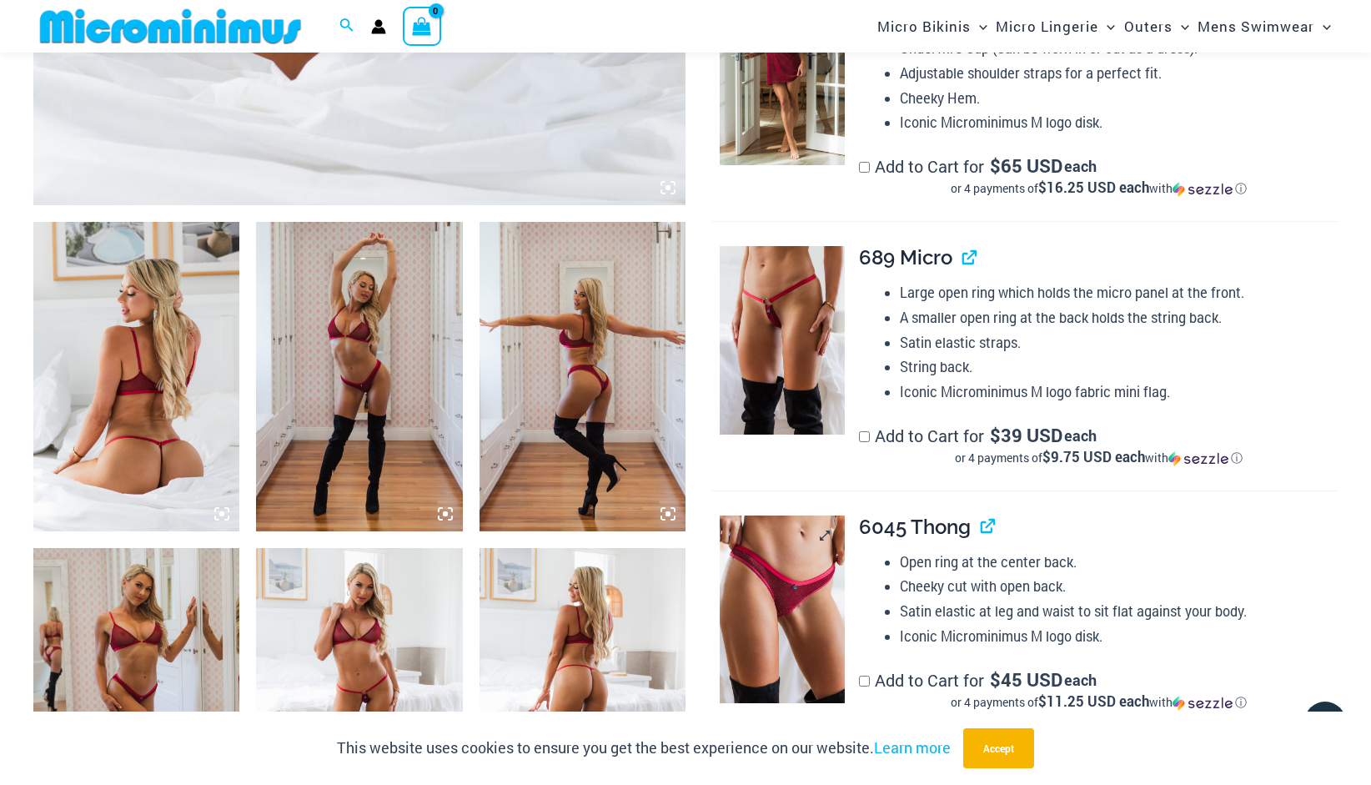
click at [776, 604] on img at bounding box center [782, 609] width 125 height 188
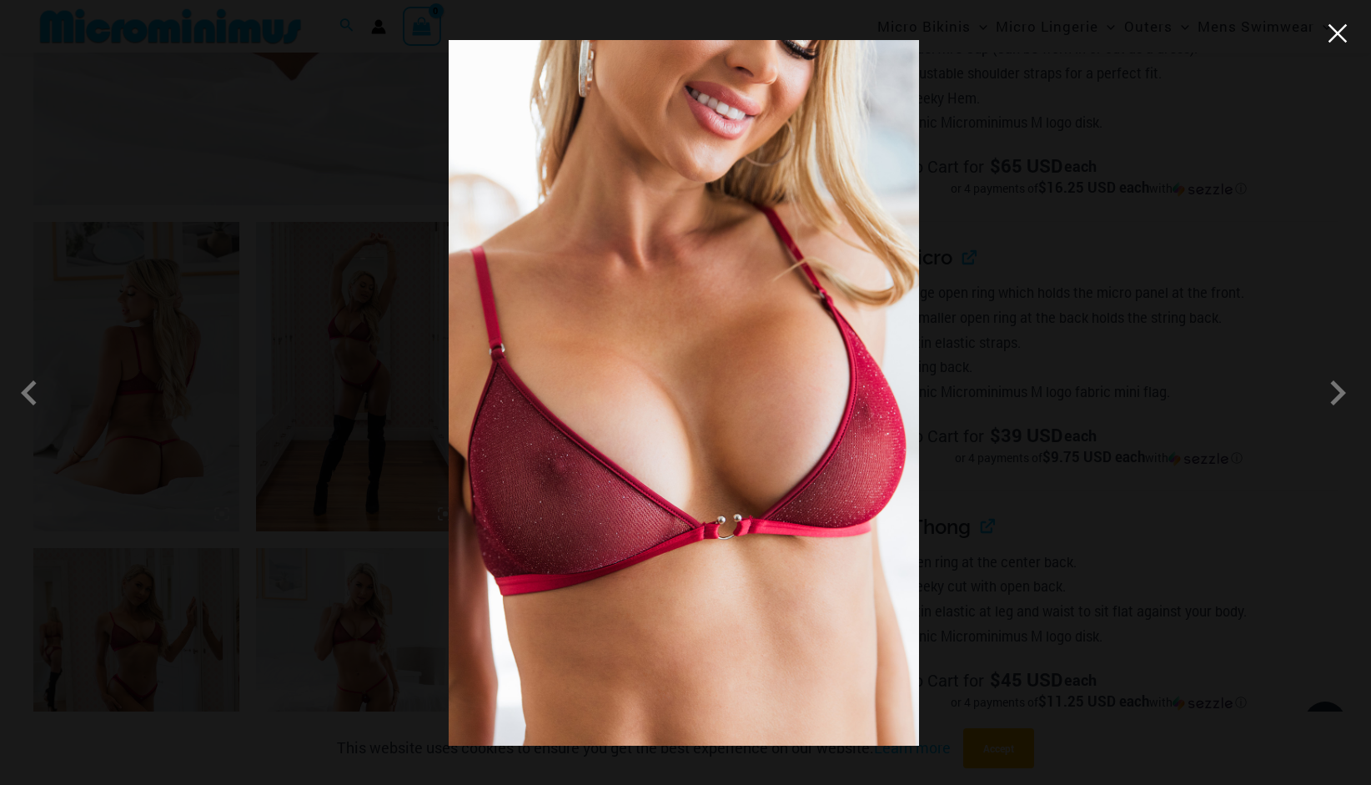
click at [1346, 35] on button "Close" at bounding box center [1337, 33] width 25 height 25
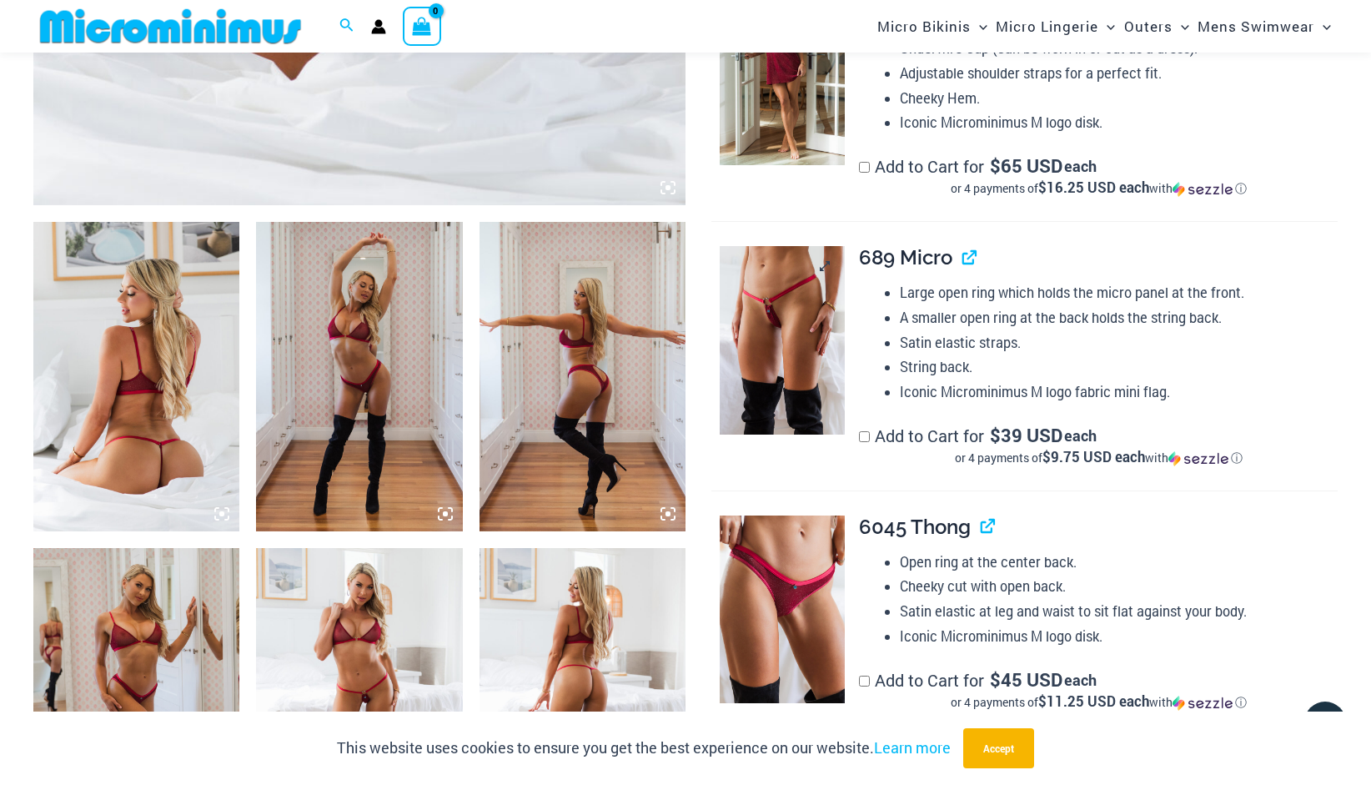
click at [772, 362] on img at bounding box center [782, 340] width 125 height 188
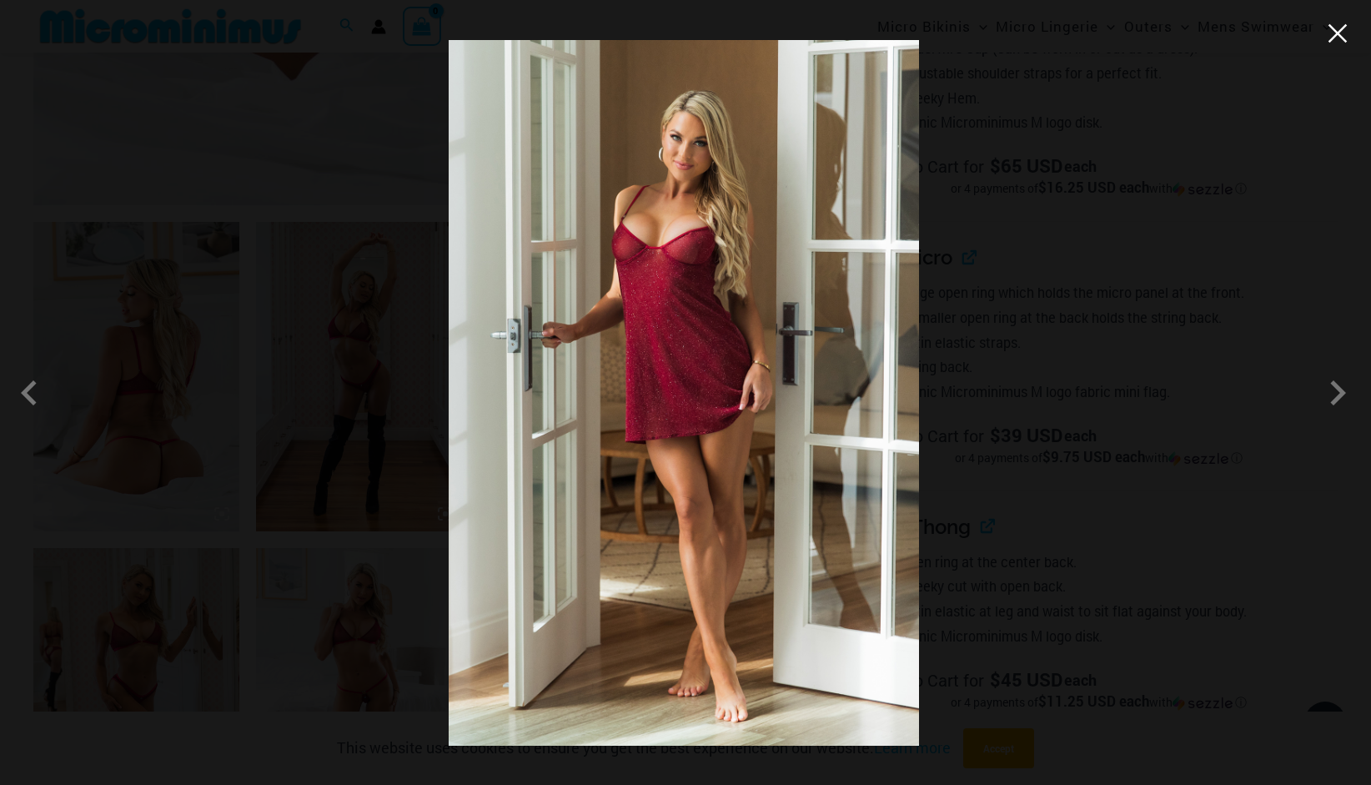
click at [1329, 43] on button "Close" at bounding box center [1337, 33] width 25 height 25
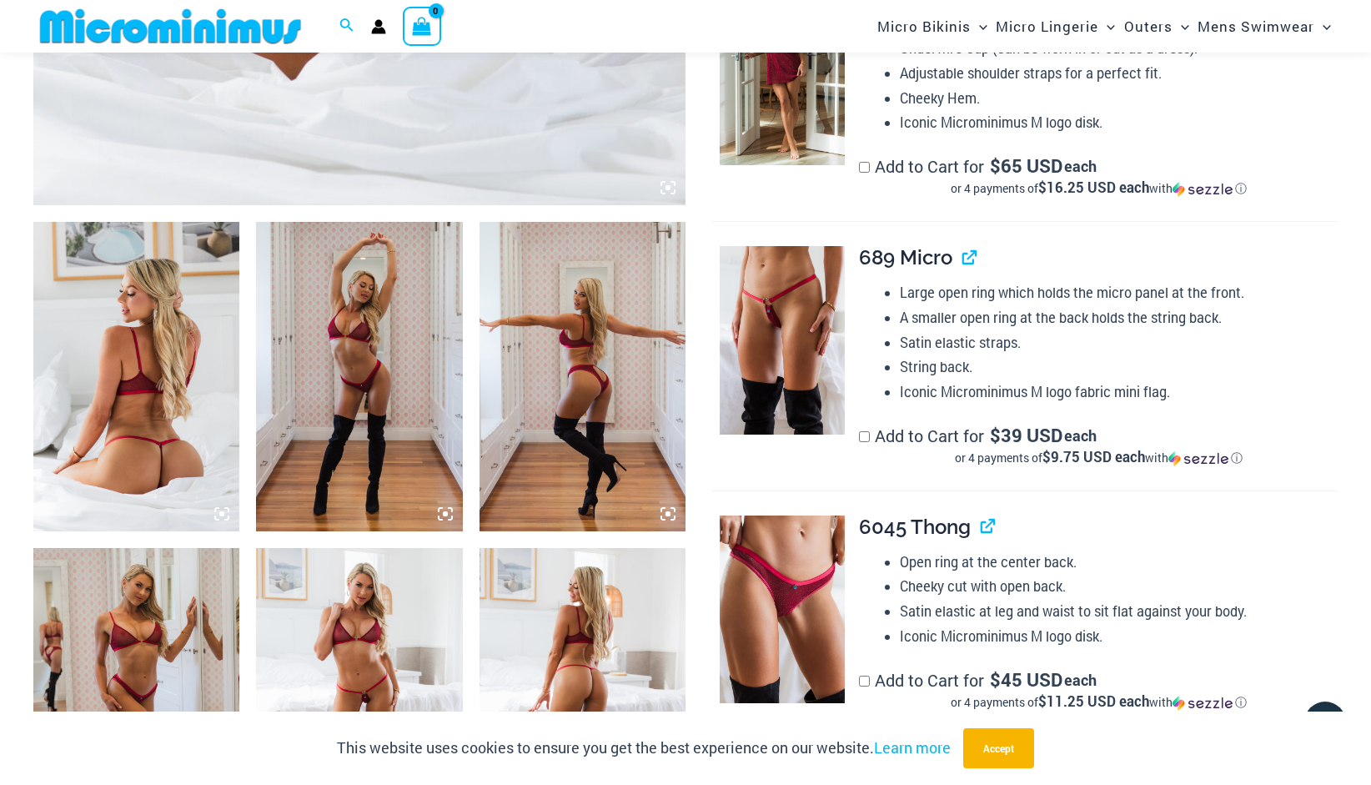
click at [761, 125] on img at bounding box center [782, 71] width 125 height 188
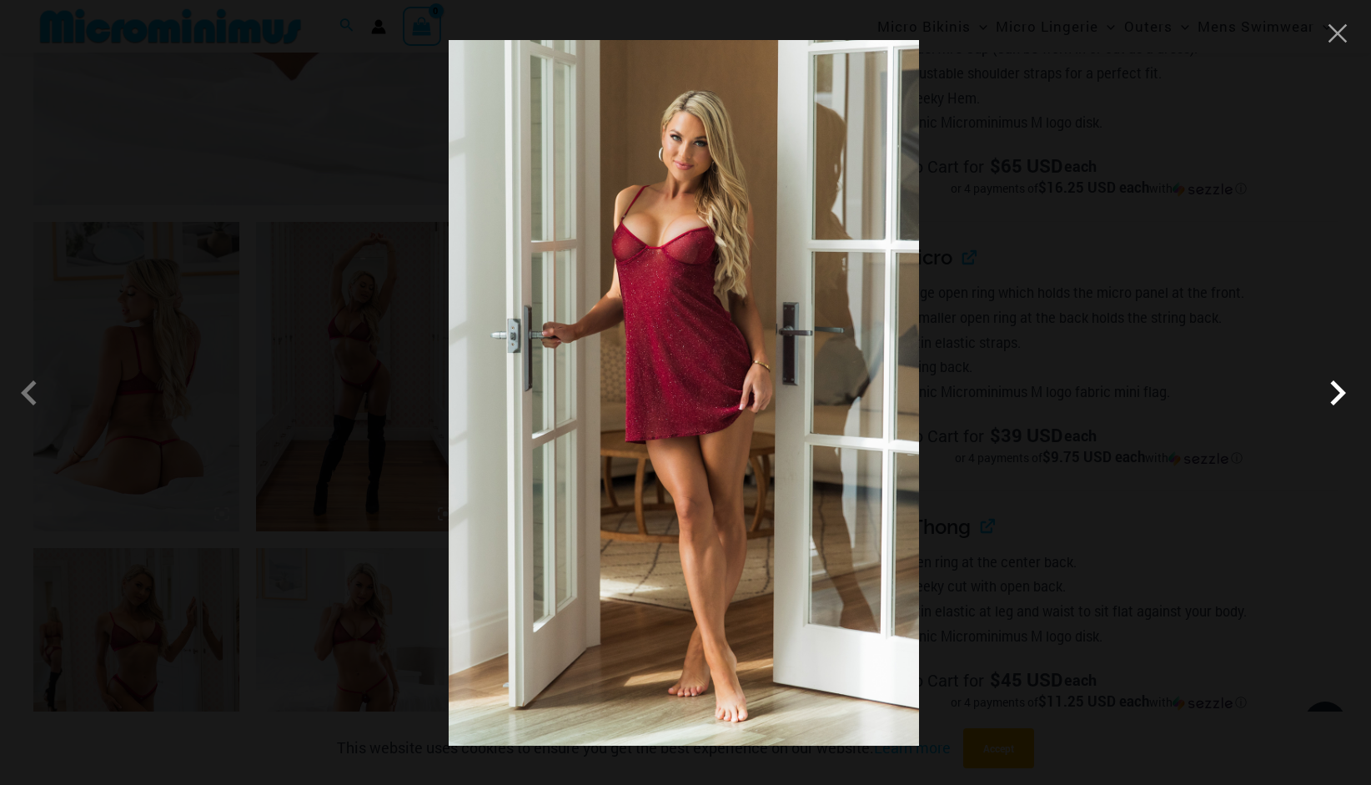
click at [1334, 398] on span at bounding box center [1338, 393] width 50 height 50
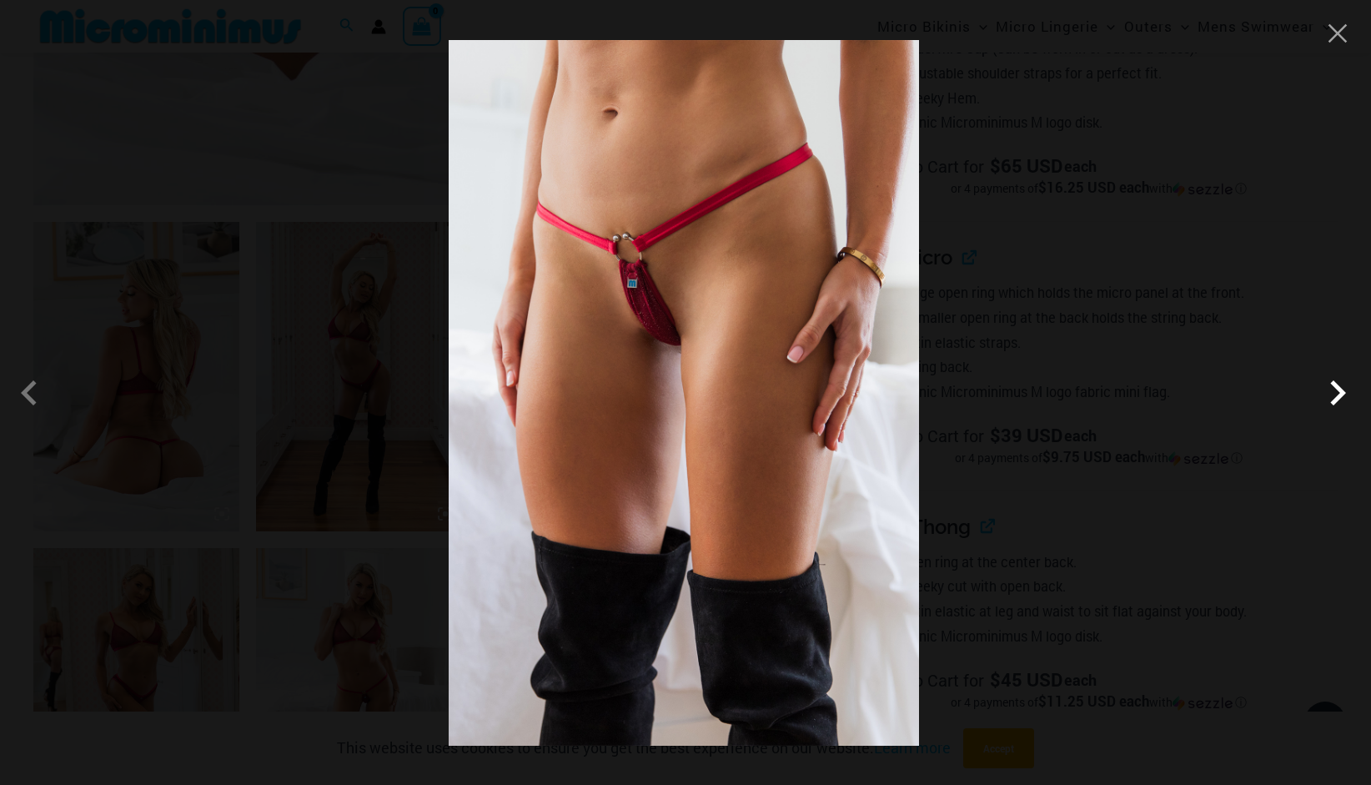
click at [1334, 398] on span at bounding box center [1338, 393] width 50 height 50
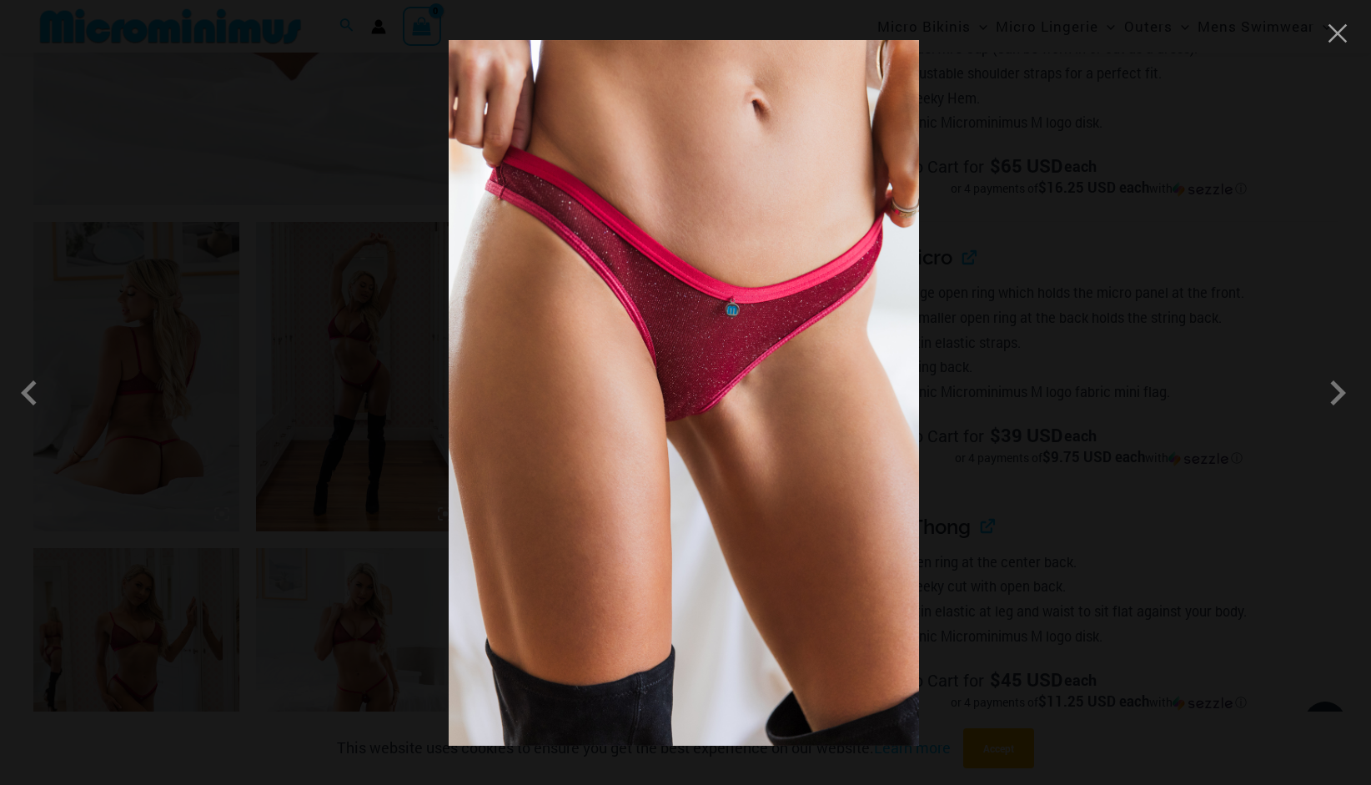
click at [1327, 48] on div at bounding box center [685, 392] width 1371 height 785
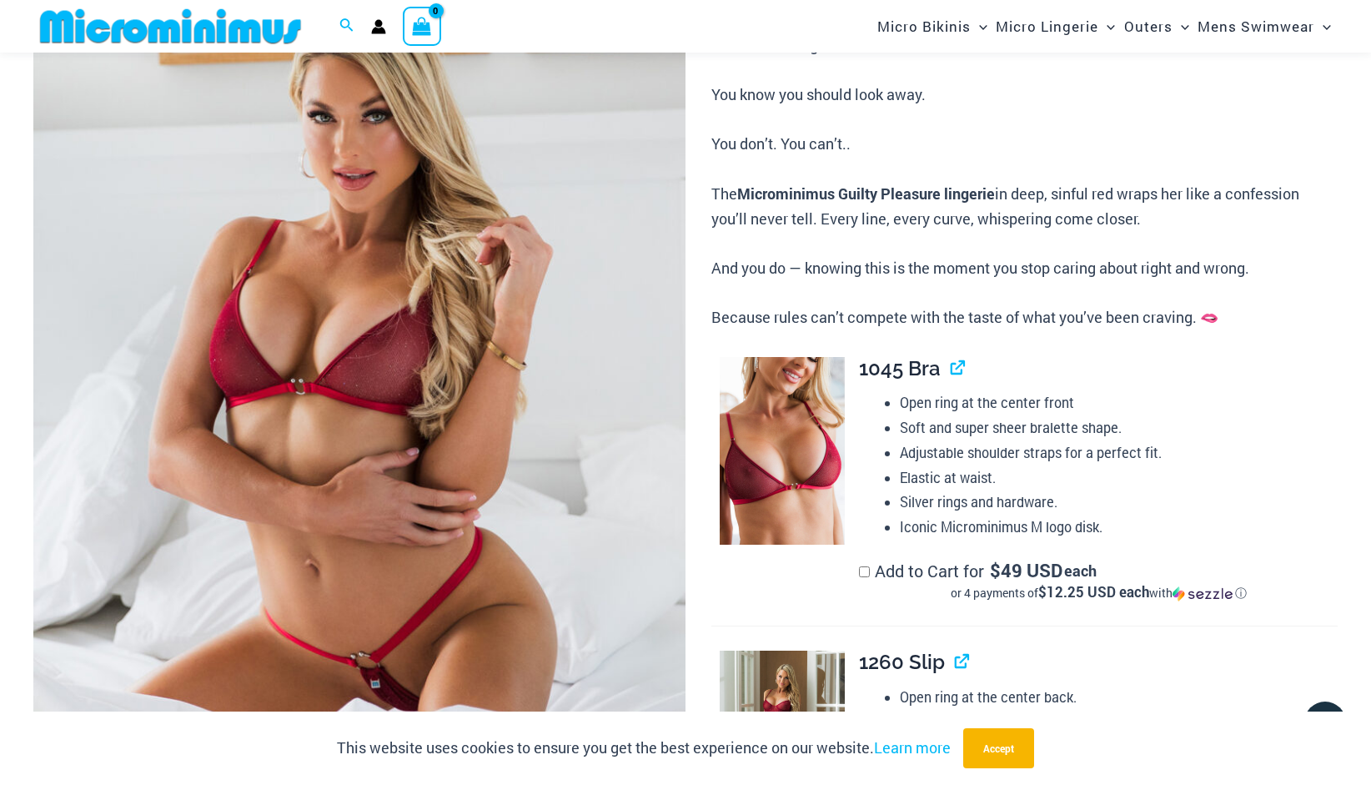
scroll to position [124, 0]
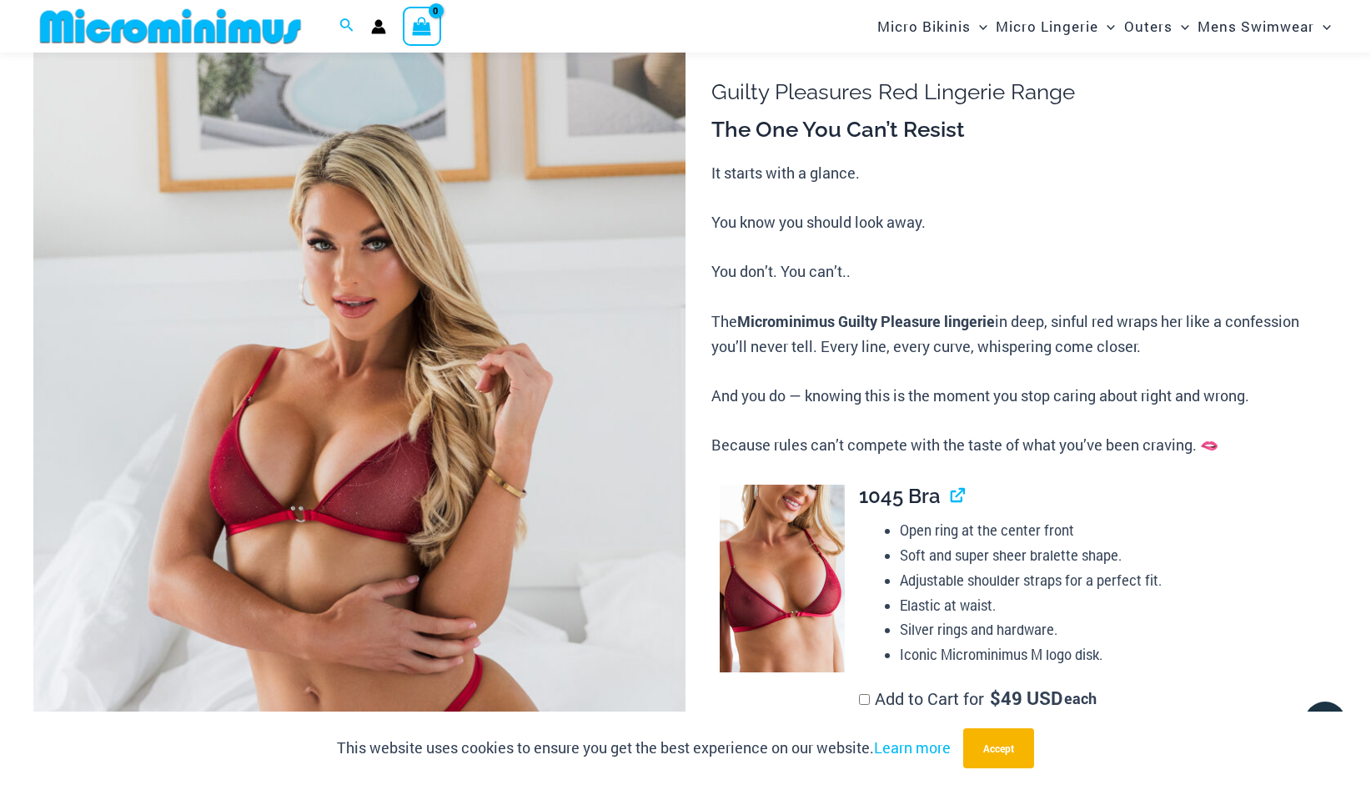
click at [344, 464] on img at bounding box center [359, 517] width 652 height 978
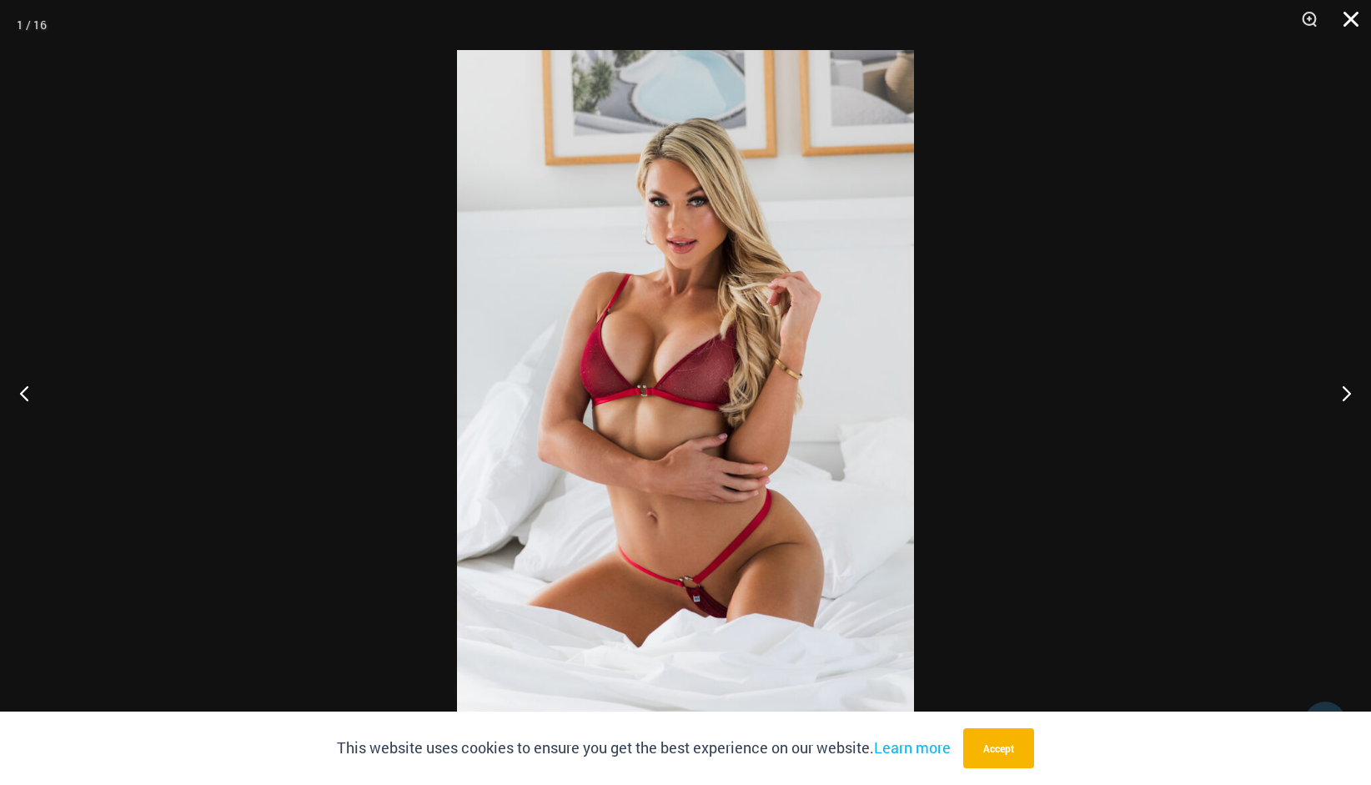
click at [1348, 18] on button "Close" at bounding box center [1345, 25] width 42 height 50
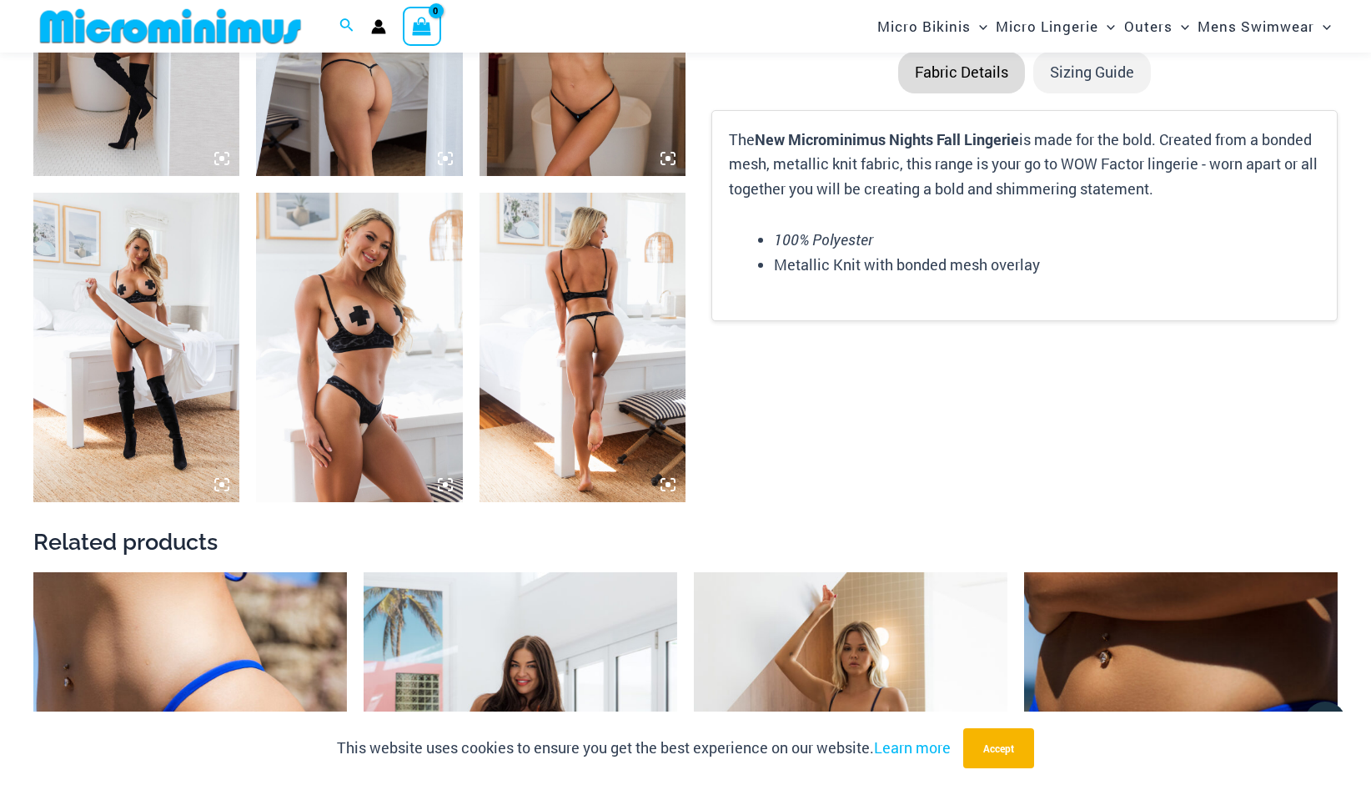
scroll to position [2268, 0]
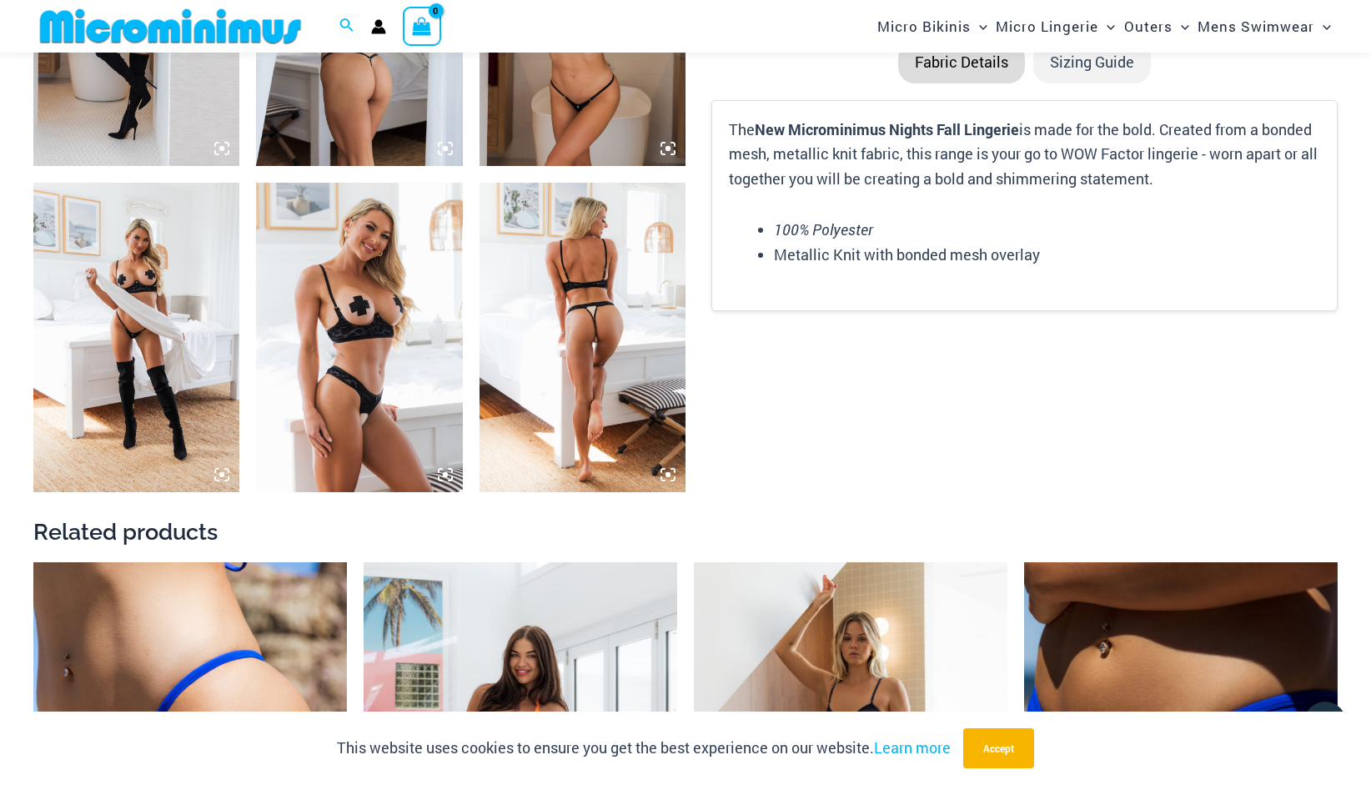
click at [360, 154] on img at bounding box center [359, 11] width 206 height 309
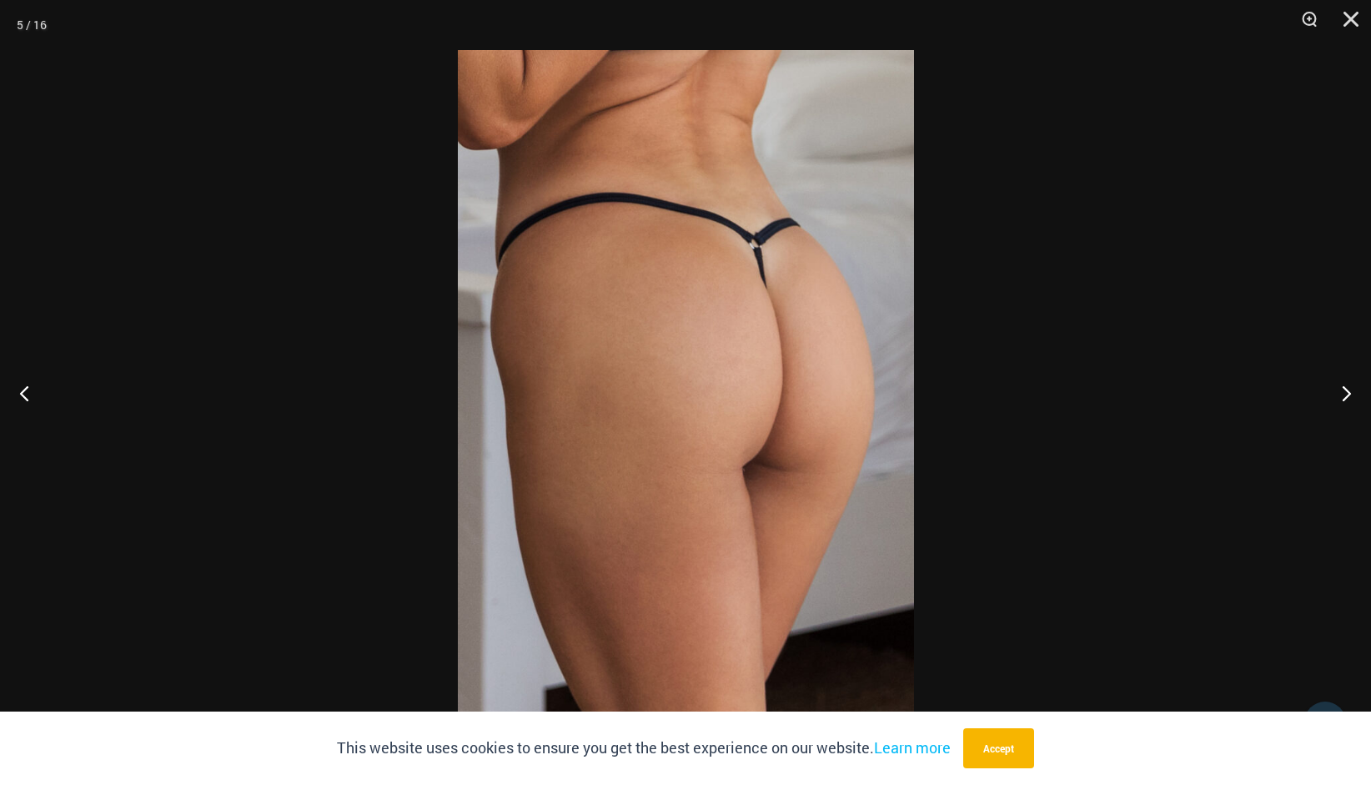
click at [737, 397] on img at bounding box center [686, 392] width 456 height 685
